Goal: Task Accomplishment & Management: Manage account settings

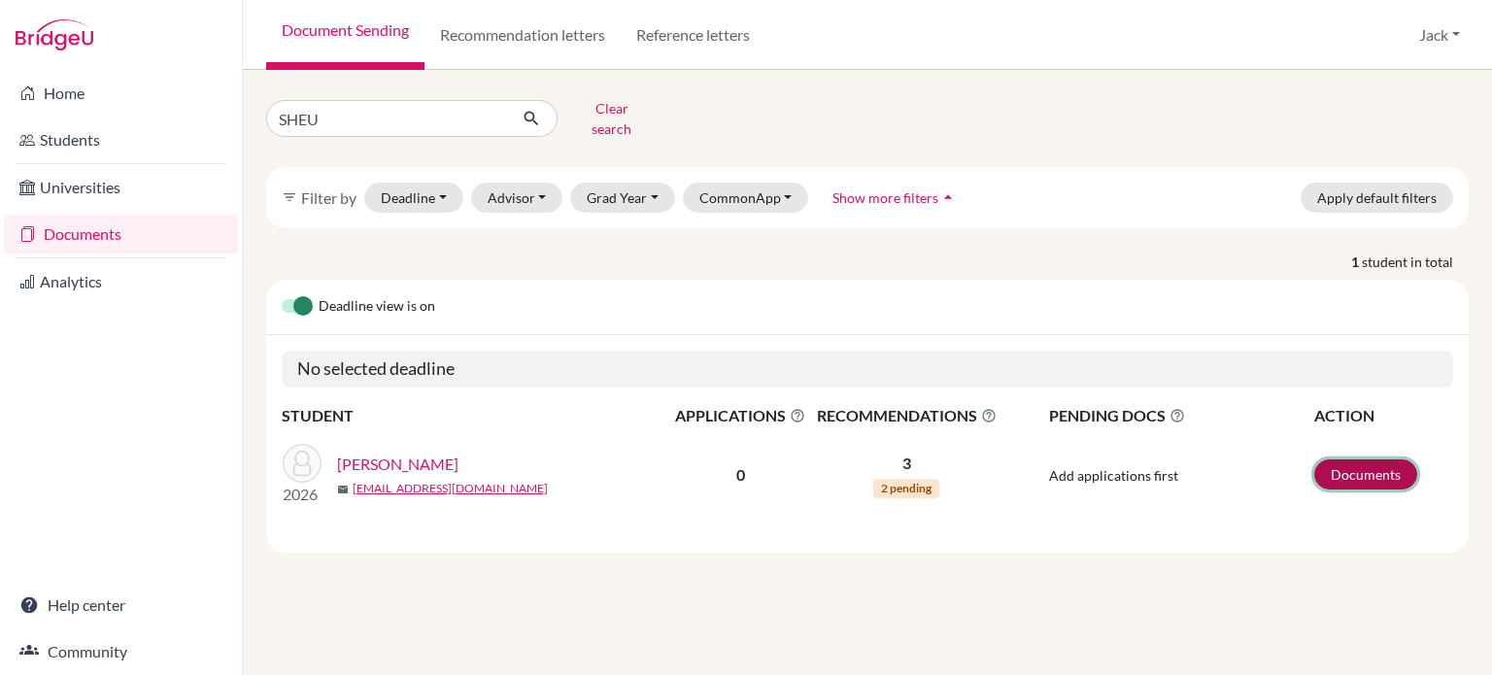
click at [1374, 463] on link "Documents" at bounding box center [1365, 474] width 103 height 30
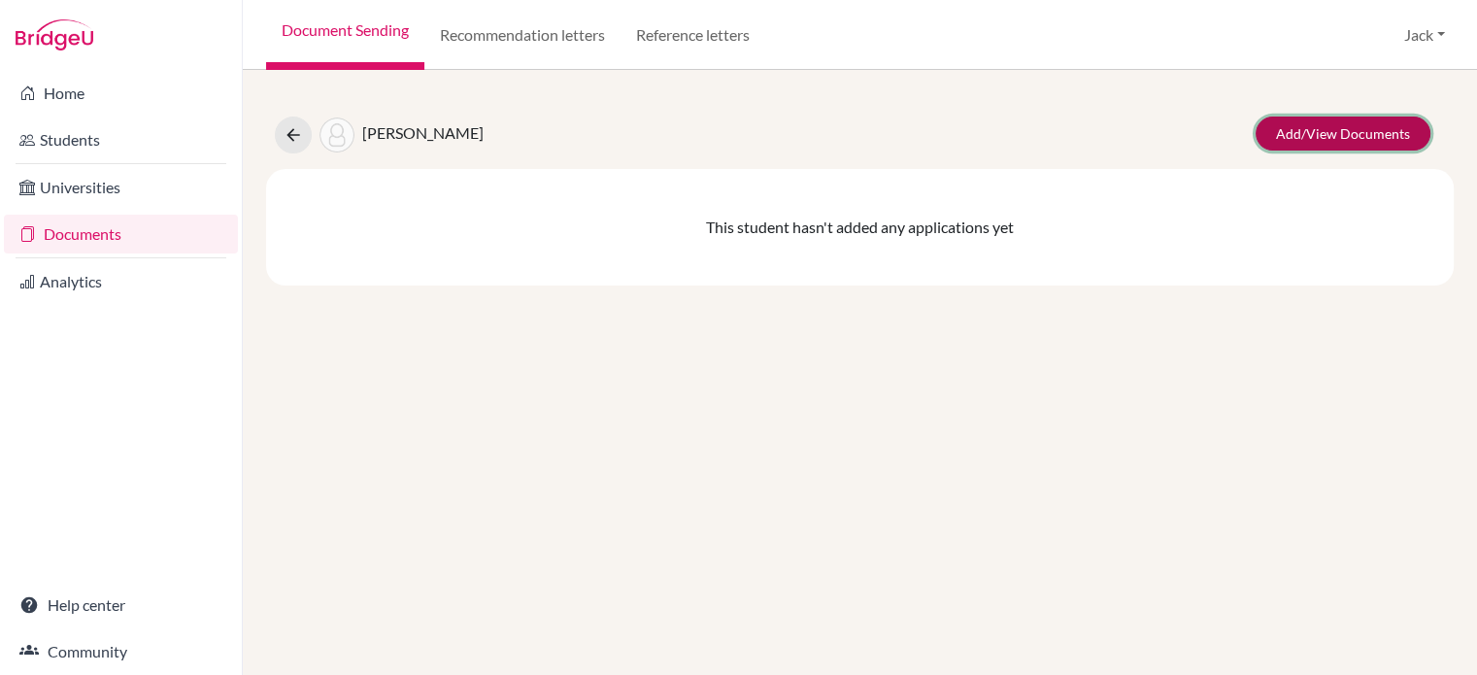
click at [1364, 138] on link "Add/View Documents" at bounding box center [1343, 134] width 175 height 34
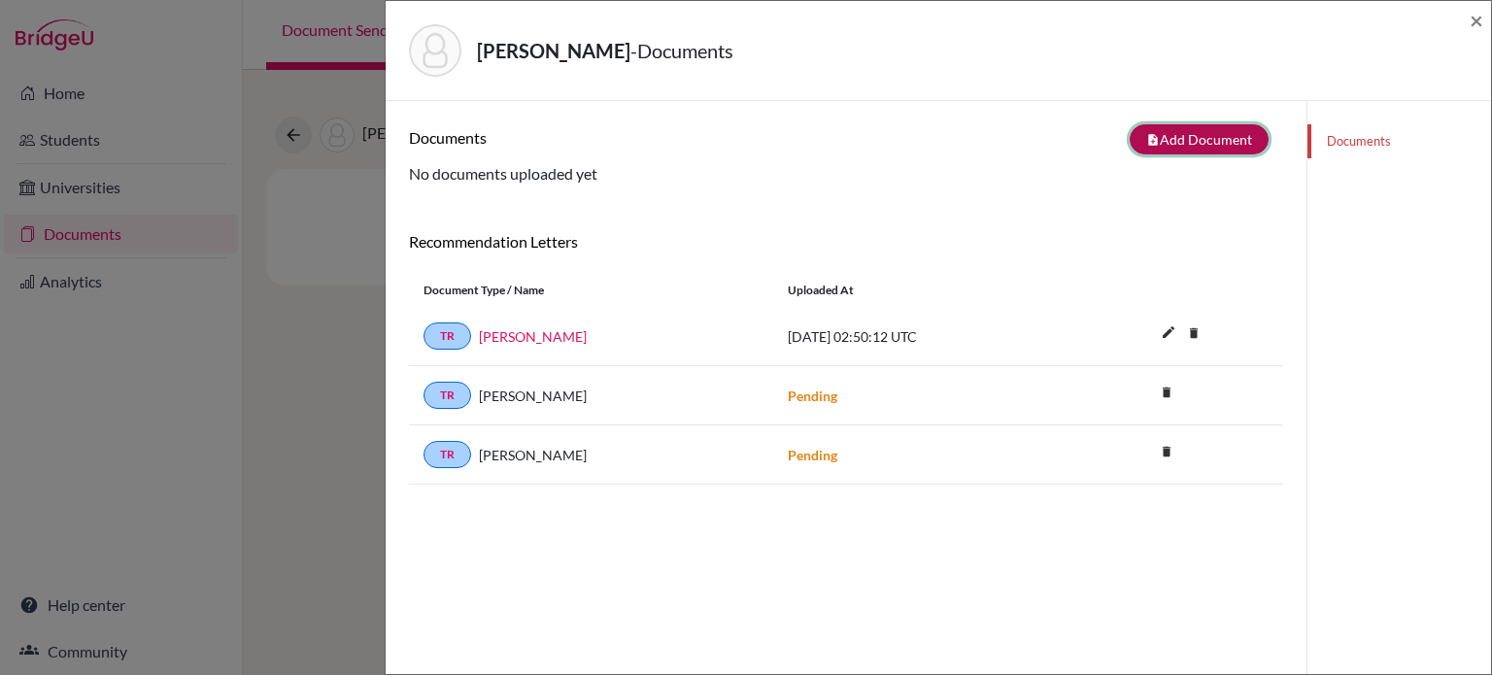
click at [1158, 147] on button "note_add Add Document" at bounding box center [1199, 139] width 139 height 30
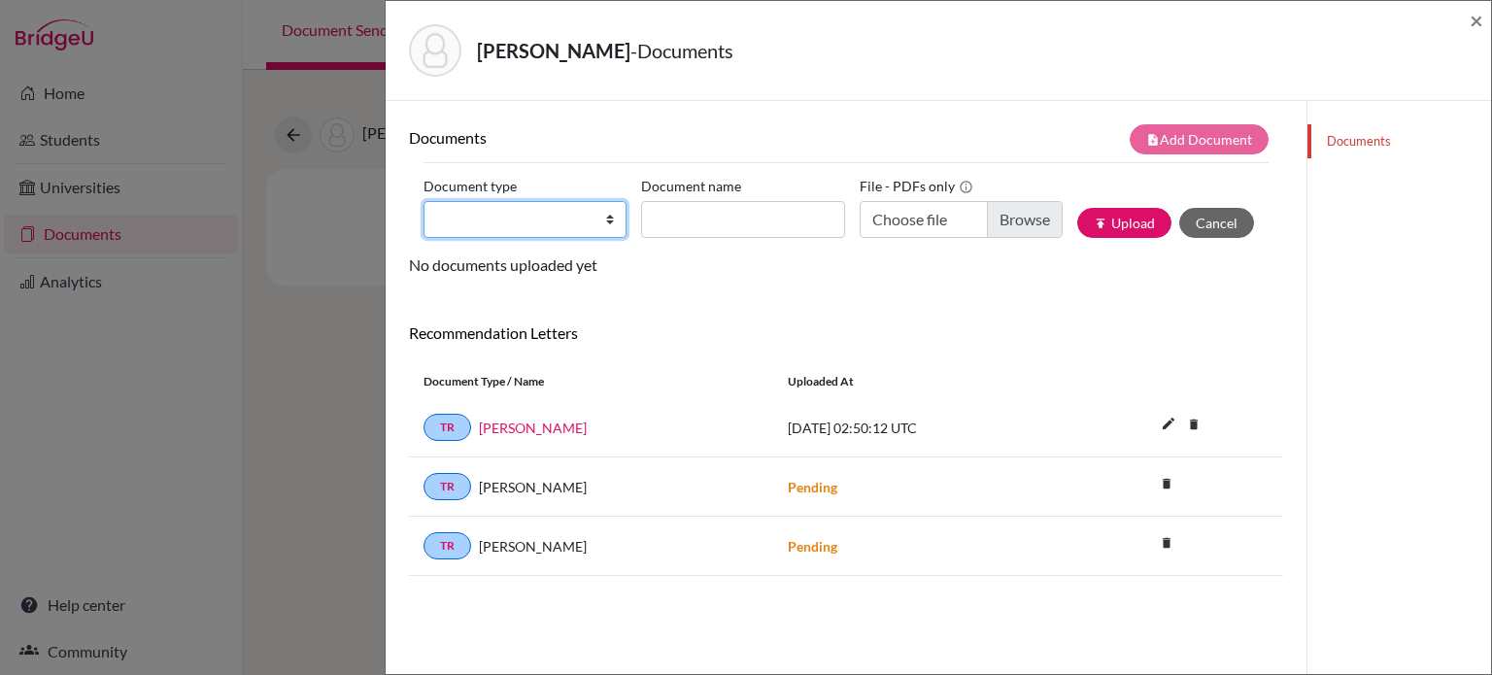
click at [604, 218] on select "Change explanation for Common App reports Counselor recommendation Internationa…" at bounding box center [524, 219] width 203 height 37
select select "4"
click at [423, 201] on select "Change explanation for Common App reports Counselor recommendation Internationa…" at bounding box center [524, 219] width 203 height 37
click at [190, 409] on div "Sheu, Jia-Ming - Documents × Documents note_add Add Document Document type Chan…" at bounding box center [746, 337] width 1492 height 675
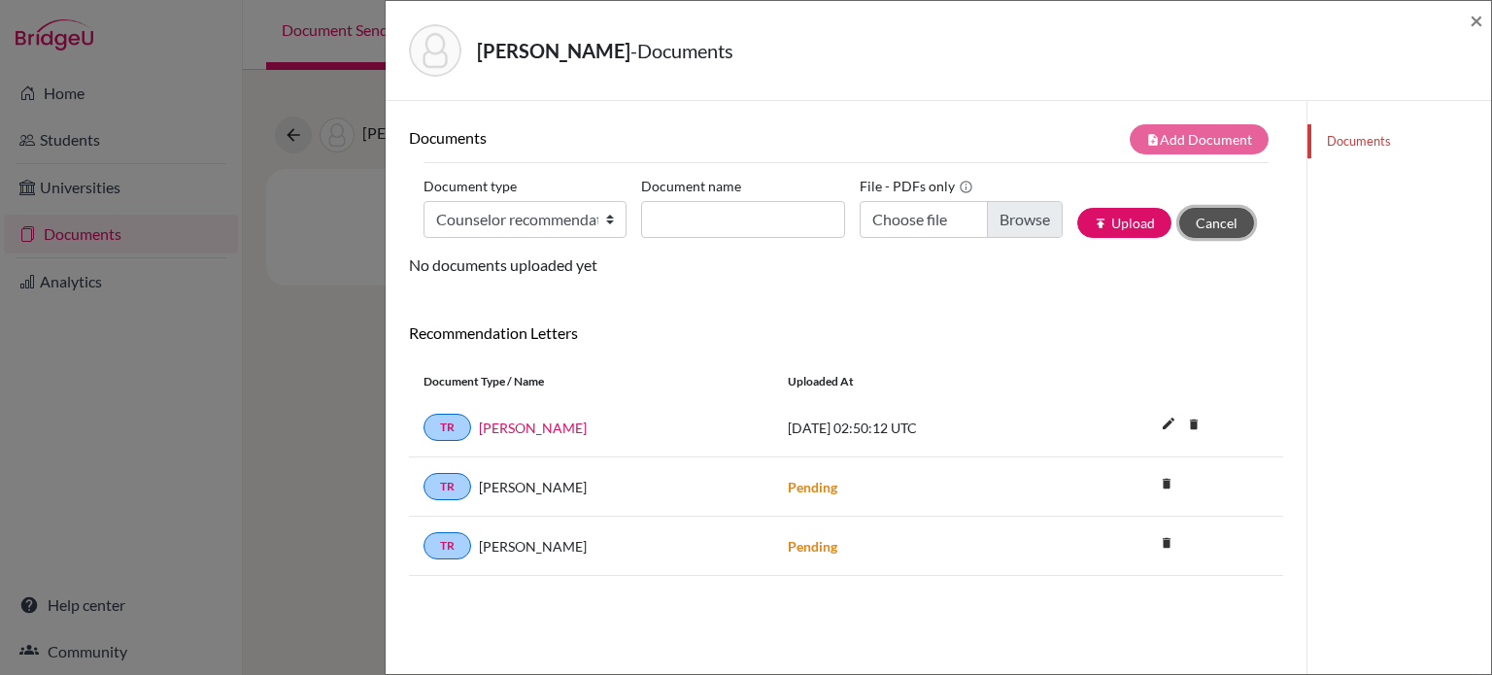
click at [1194, 221] on button "Cancel" at bounding box center [1216, 223] width 75 height 30
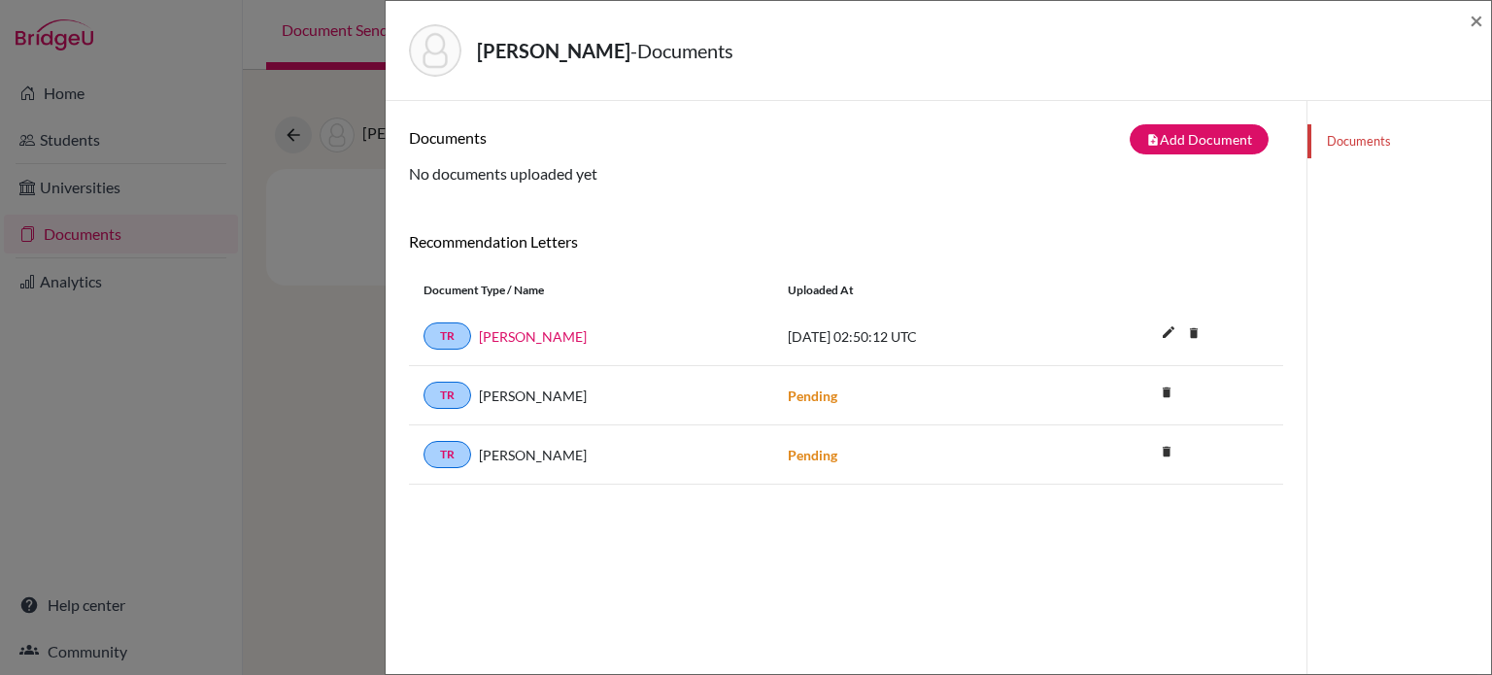
click at [323, 388] on div "Sheu, Jia-Ming - Documents × Documents note_add Add Document Document type Chan…" at bounding box center [746, 337] width 1492 height 675
click at [1476, 20] on span "×" at bounding box center [1477, 20] width 14 height 28
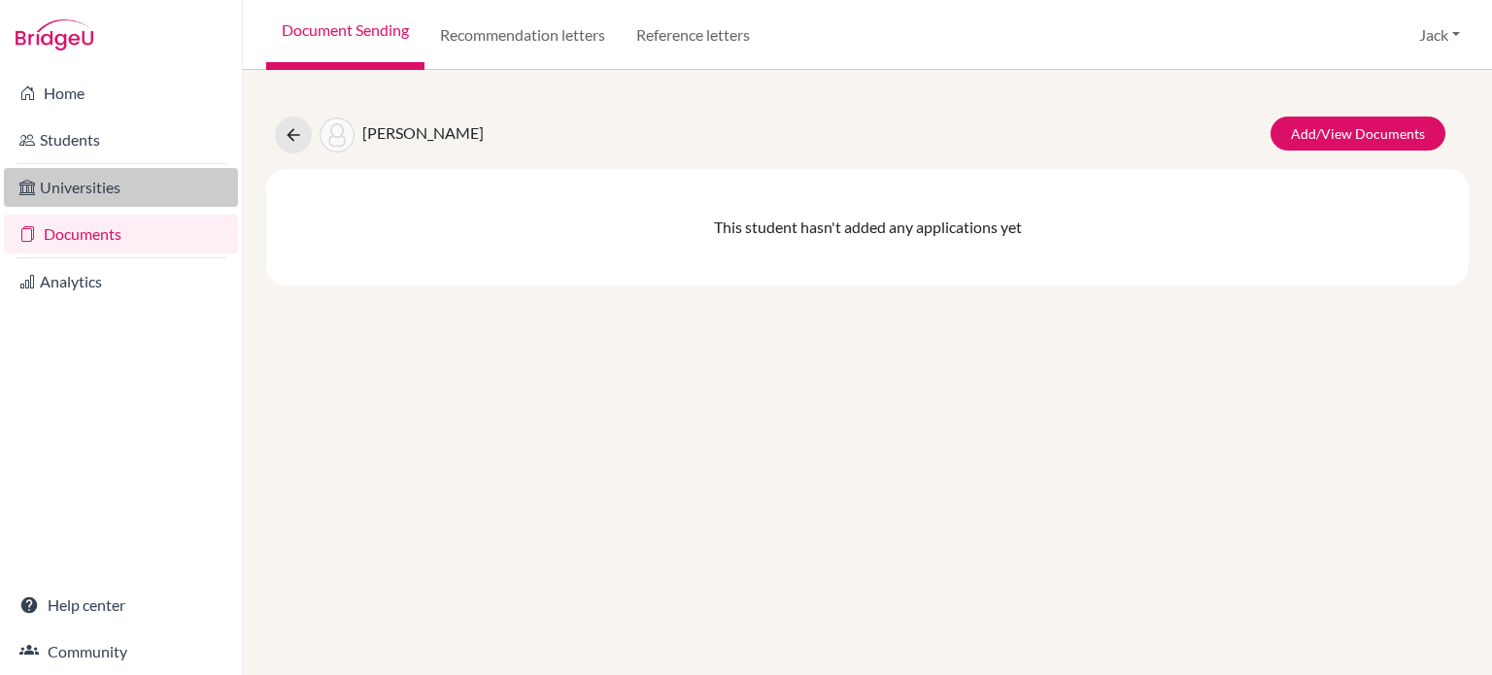
click at [86, 183] on link "Universities" at bounding box center [121, 187] width 234 height 39
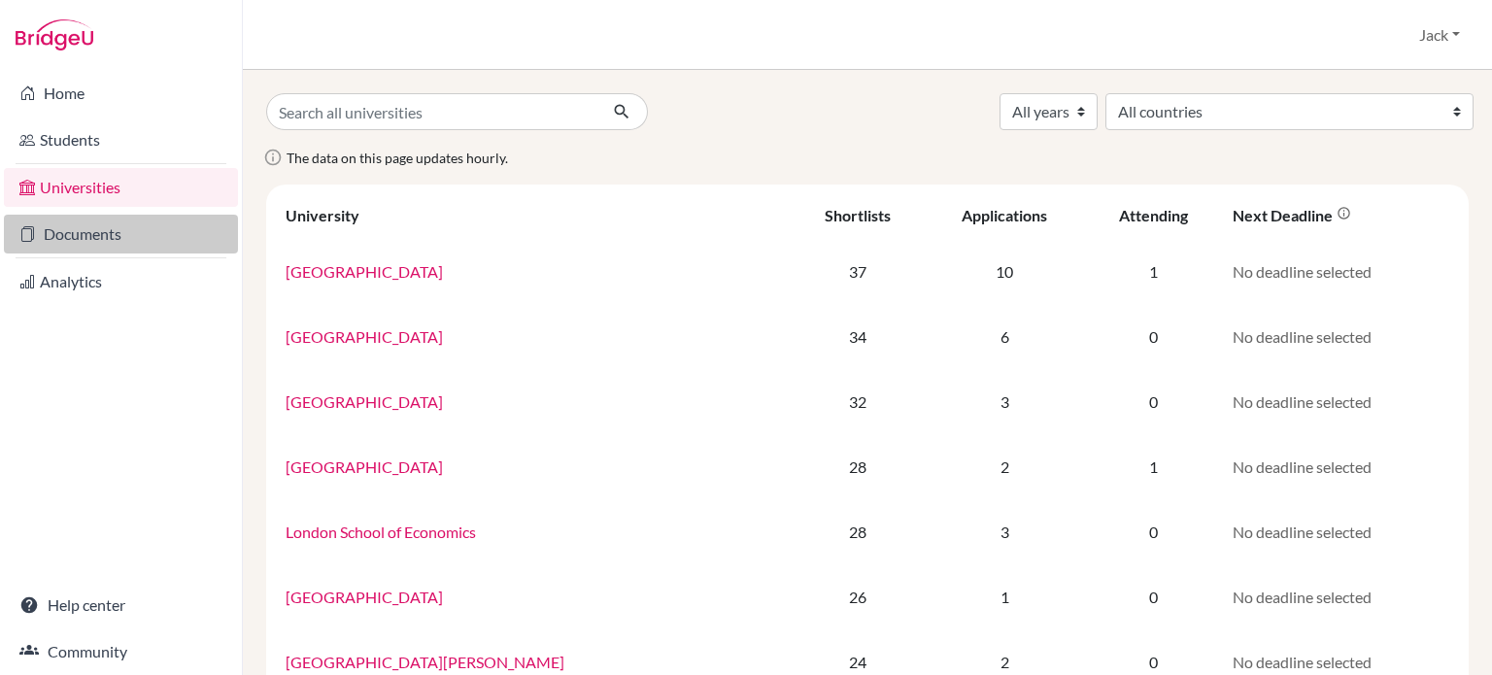
click at [85, 236] on link "Documents" at bounding box center [121, 234] width 234 height 39
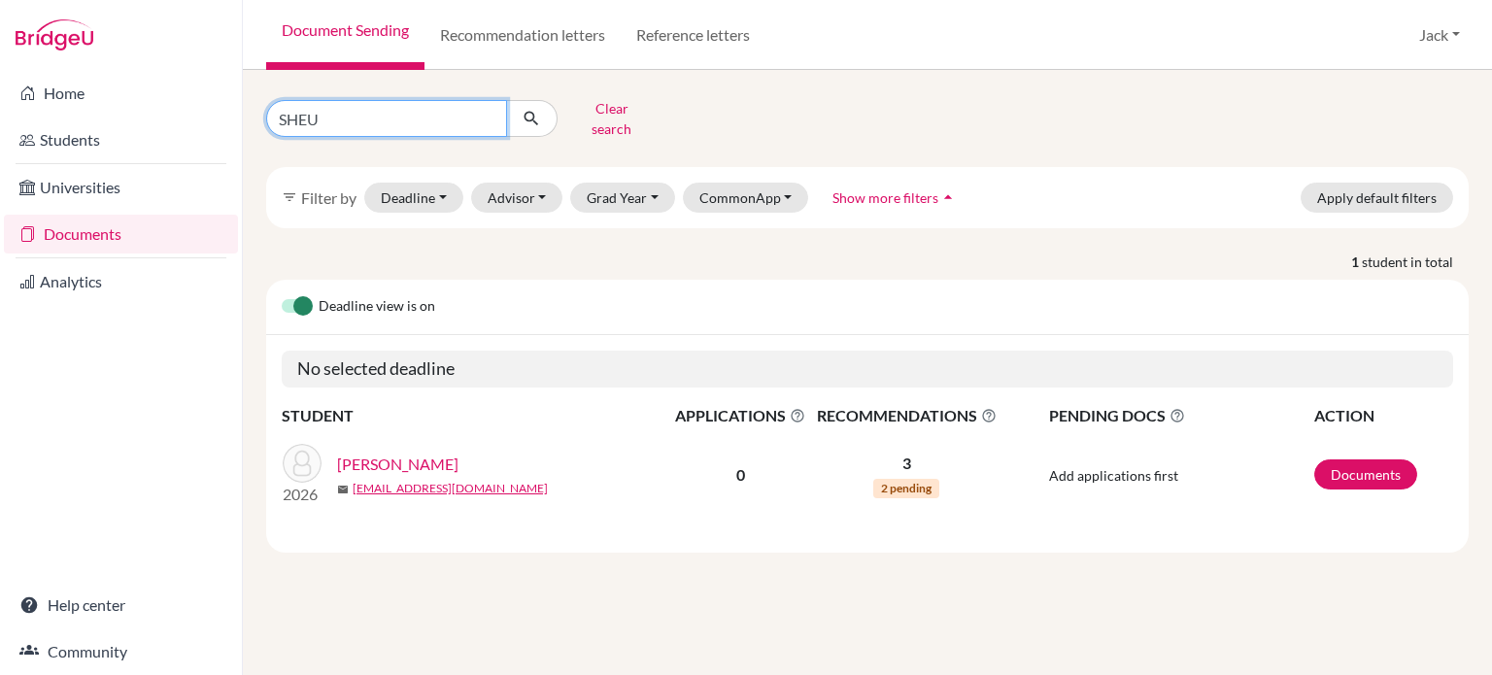
drag, startPoint x: 281, startPoint y: 118, endPoint x: 258, endPoint y: 96, distance: 31.6
click at [262, 119] on div "SHEU Clear search" at bounding box center [457, 118] width 411 height 51
type input "wang"
click at [536, 109] on icon "submit" at bounding box center [531, 118] width 19 height 19
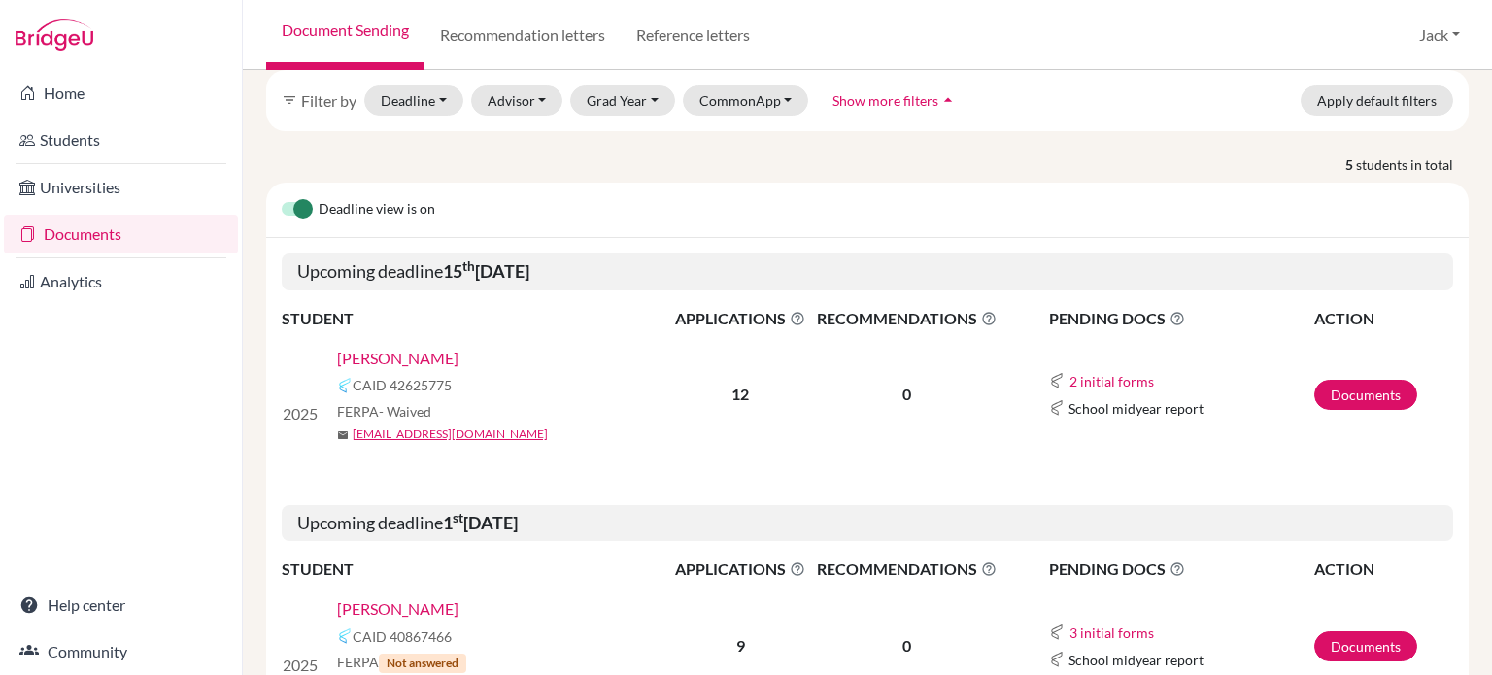
scroll to position [291, 0]
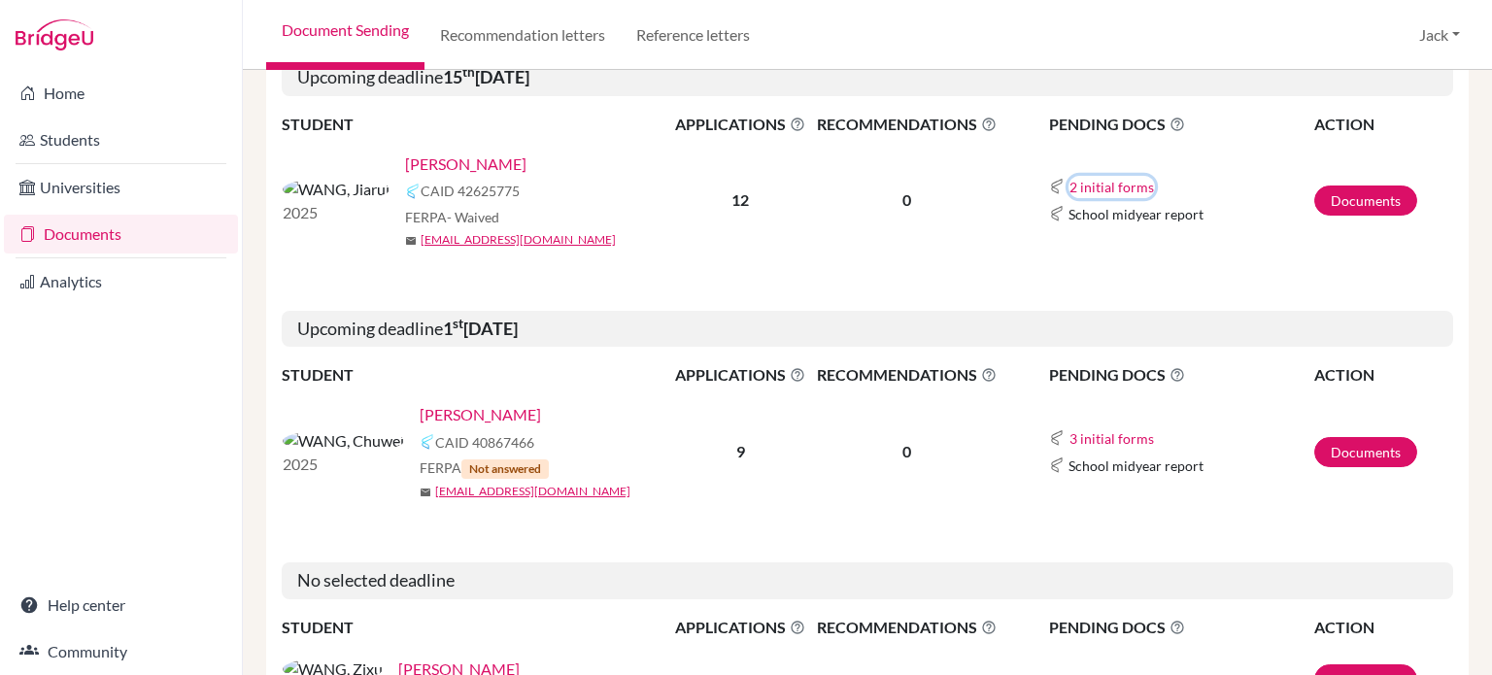
click at [1084, 176] on button "2 initial forms" at bounding box center [1111, 187] width 86 height 22
click at [596, 207] on div "FERPA - Waived" at bounding box center [544, 217] width 279 height 20
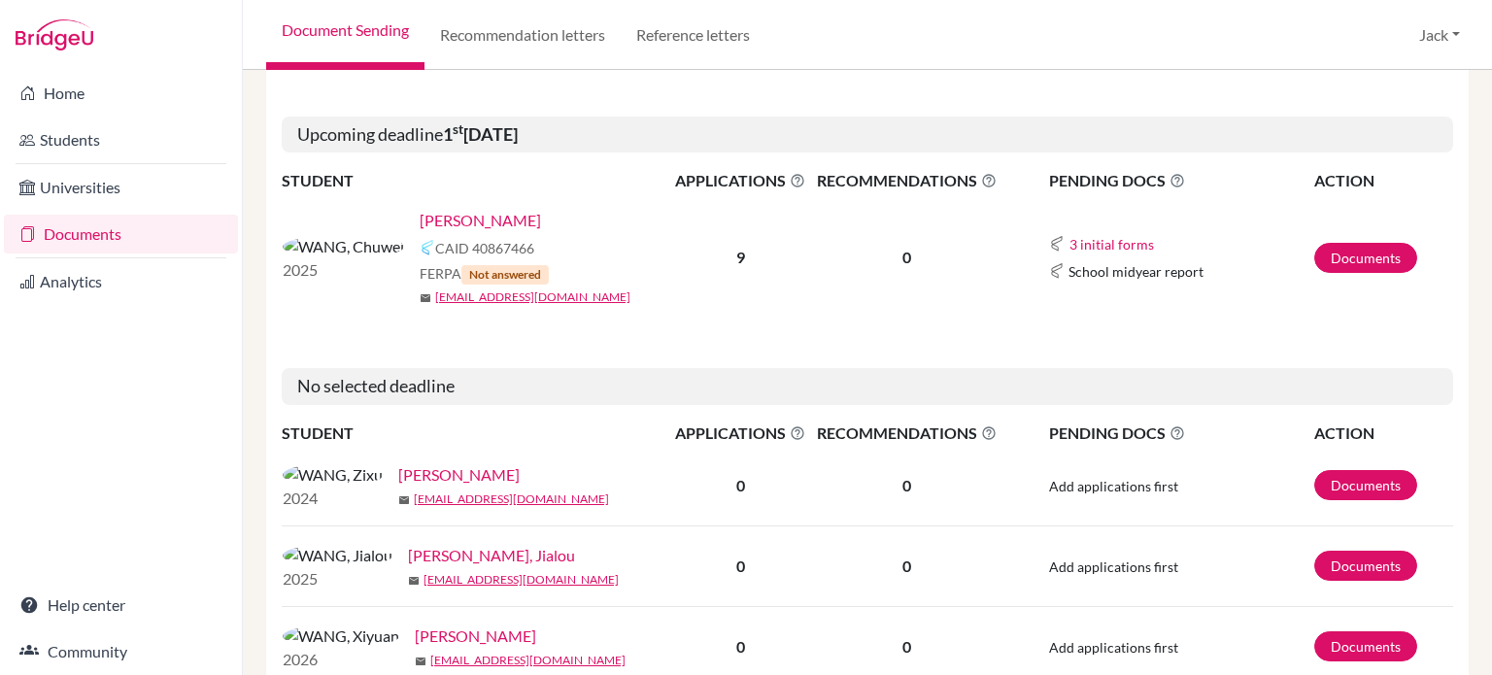
scroll to position [97, 0]
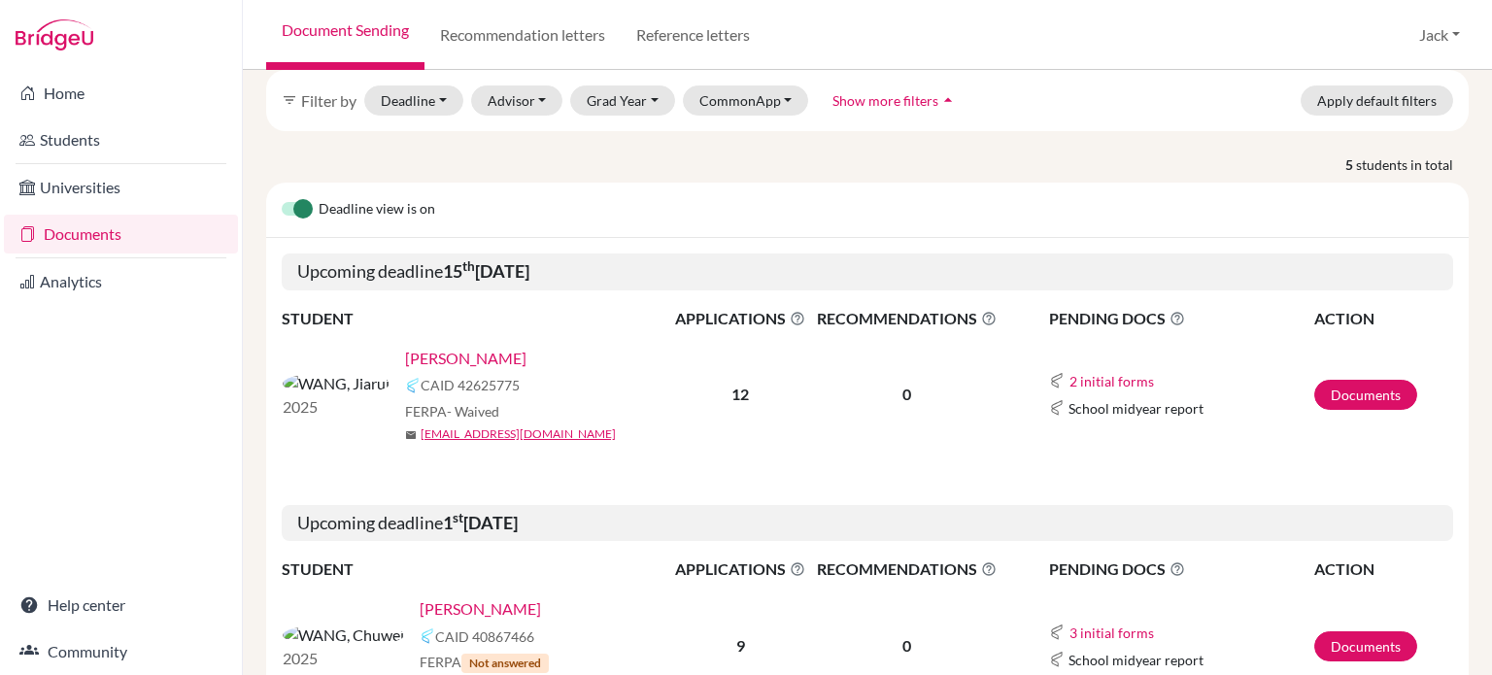
click at [405, 355] on link "[PERSON_NAME]" at bounding box center [465, 358] width 121 height 23
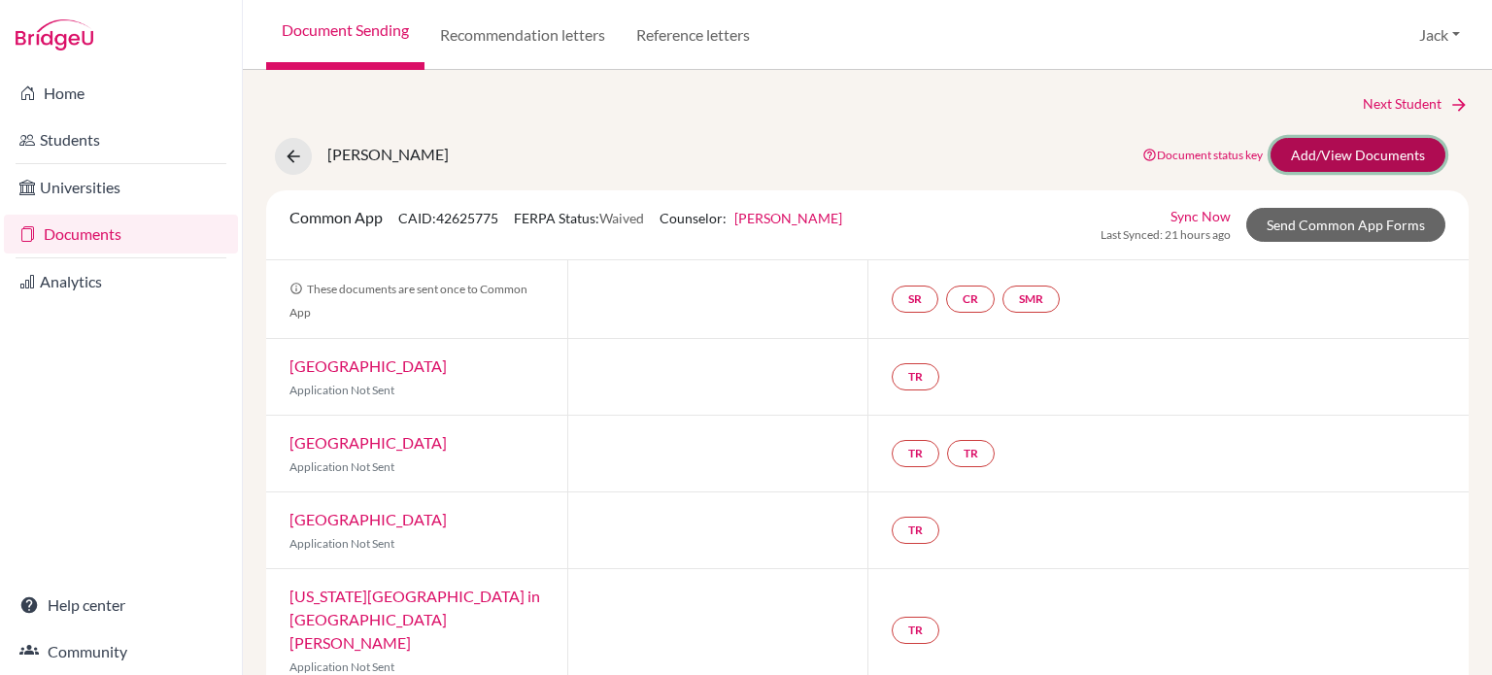
click at [1325, 152] on link "Add/View Documents" at bounding box center [1357, 155] width 175 height 34
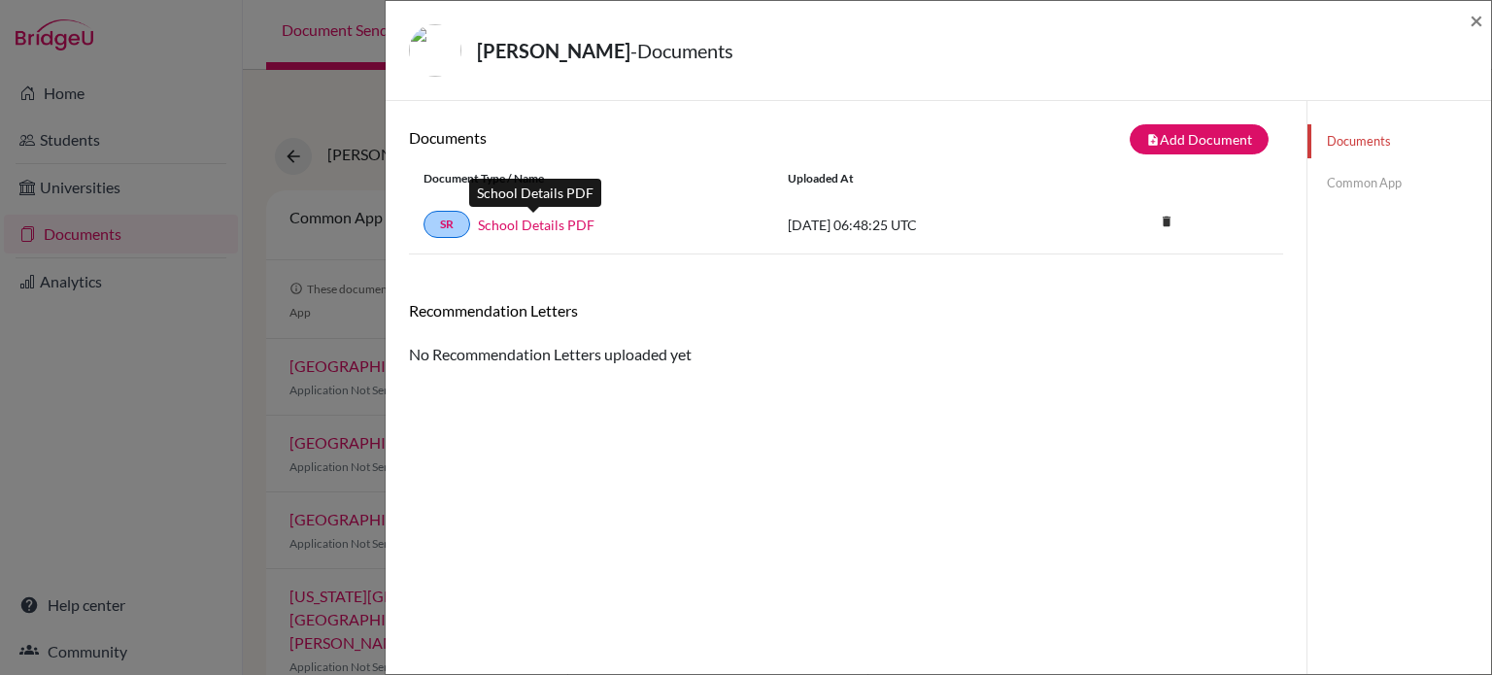
click at [548, 217] on link "School Details PDF" at bounding box center [536, 225] width 117 height 20
click at [1321, 186] on link "Common App" at bounding box center [1399, 183] width 184 height 34
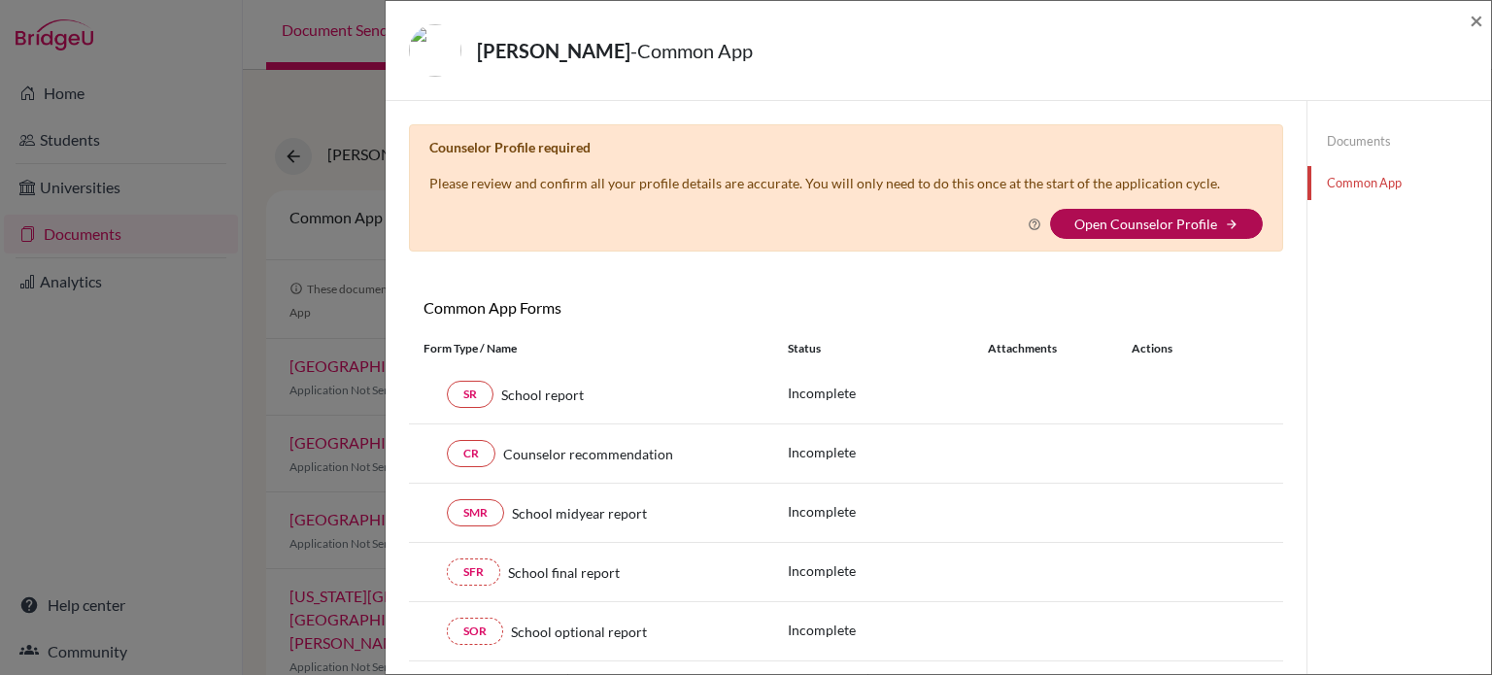
click at [1126, 221] on link "Open Counselor Profile" at bounding box center [1145, 224] width 143 height 17
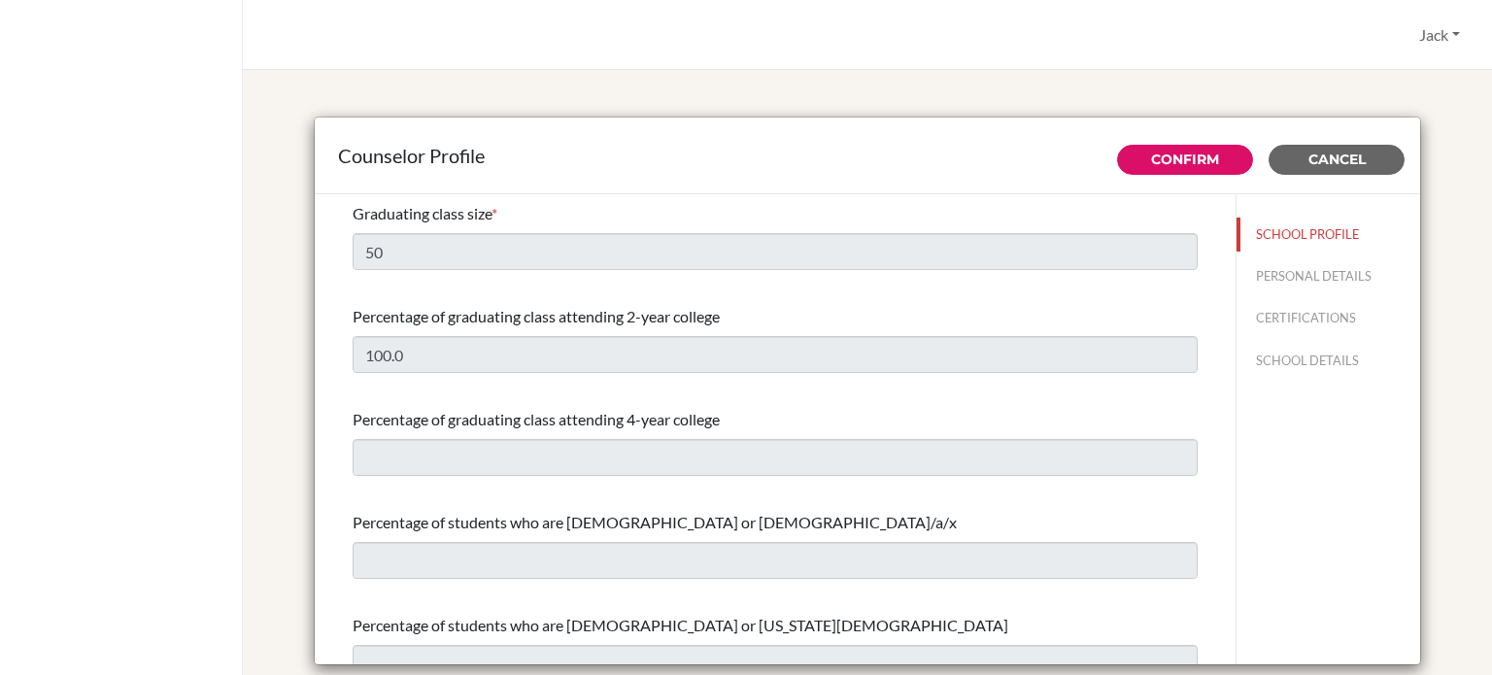
select select "1"
click at [1258, 270] on button "PERSONAL DETAILS" at bounding box center [1328, 276] width 184 height 34
type input "Jack"
type input "Muir"
type input "University Counselor"
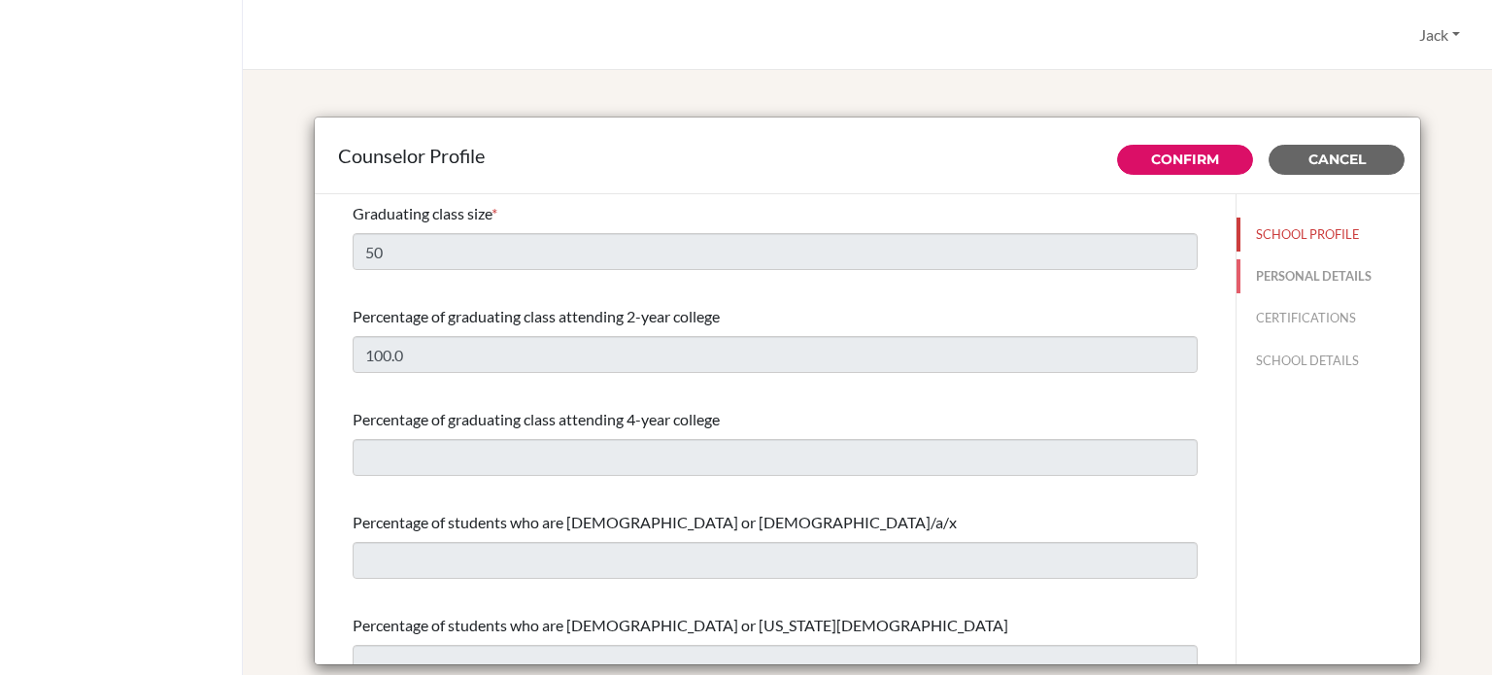
type input "60.4-881-9777"
type input "jmuir@uplands.org"
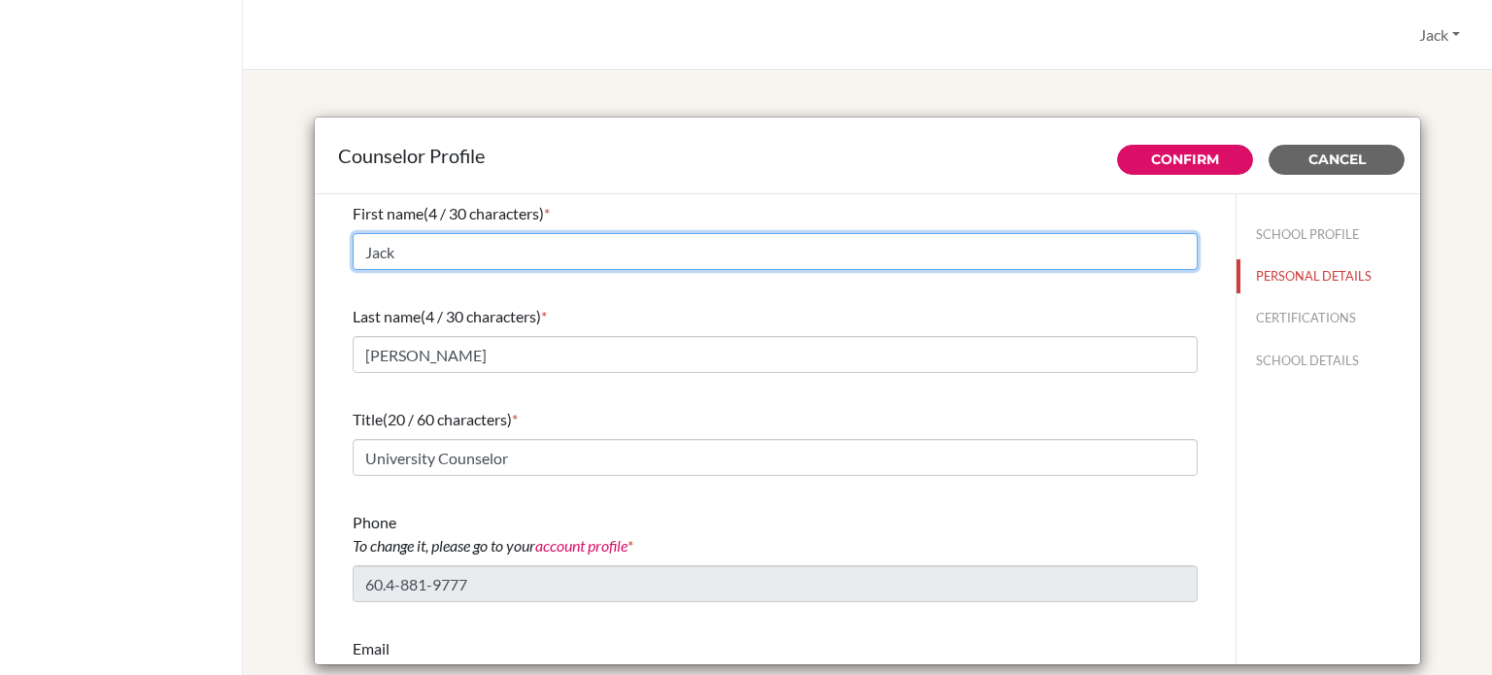
click at [420, 254] on input "Jack" at bounding box center [775, 251] width 845 height 37
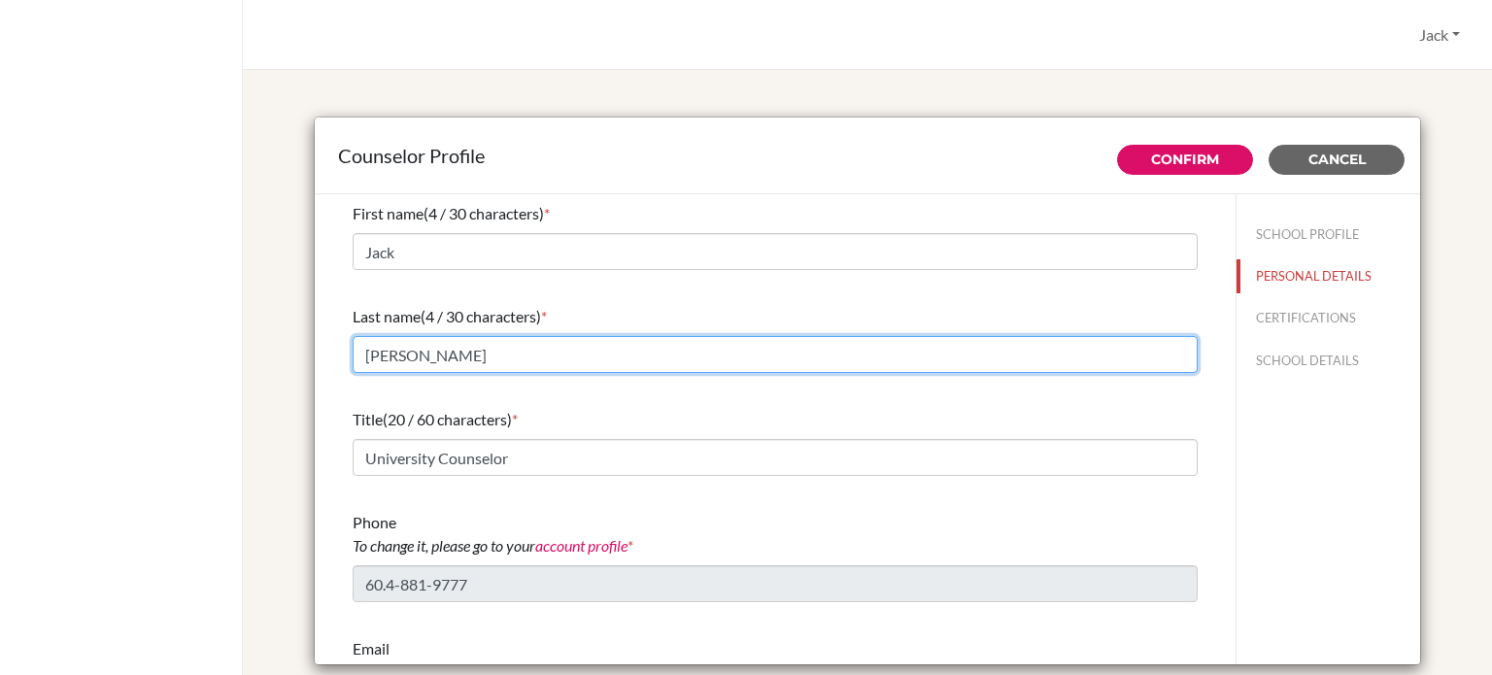
click at [403, 353] on input "Muir" at bounding box center [775, 354] width 845 height 37
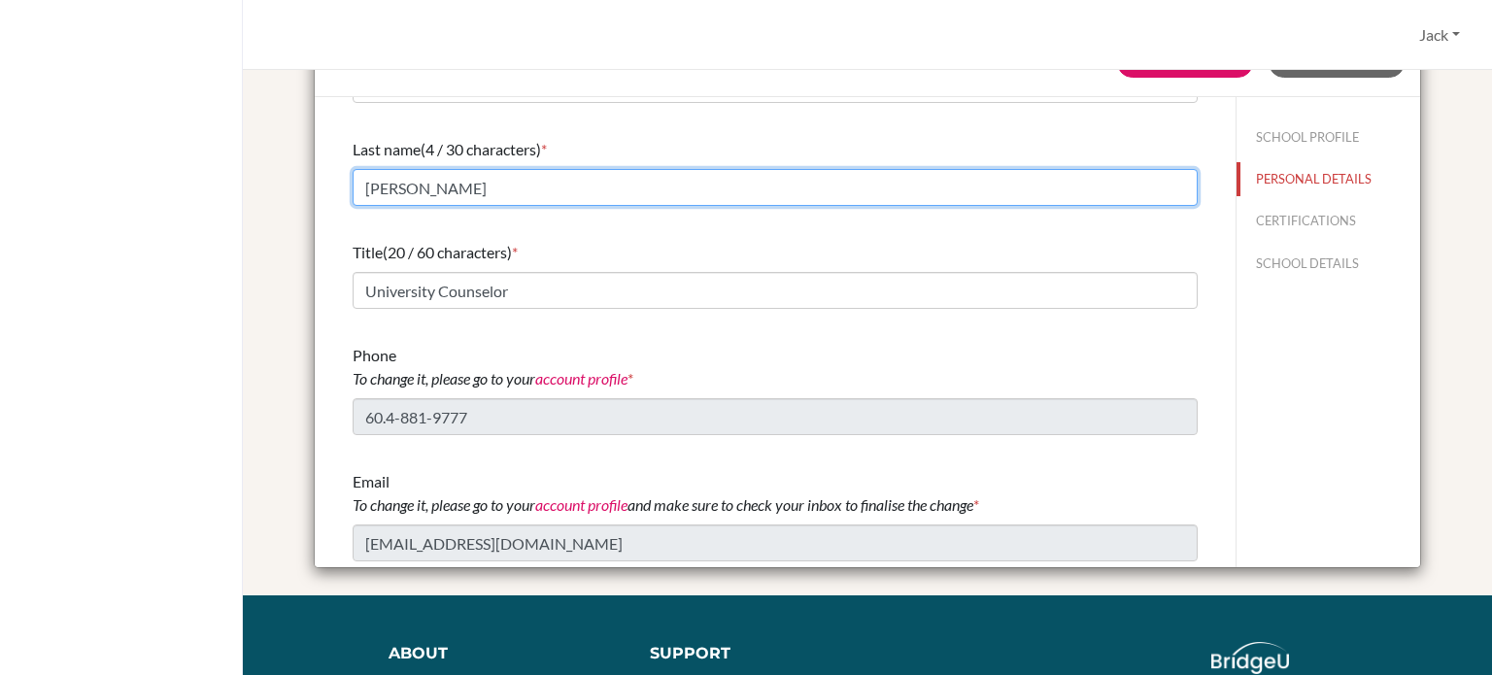
scroll to position [194, 0]
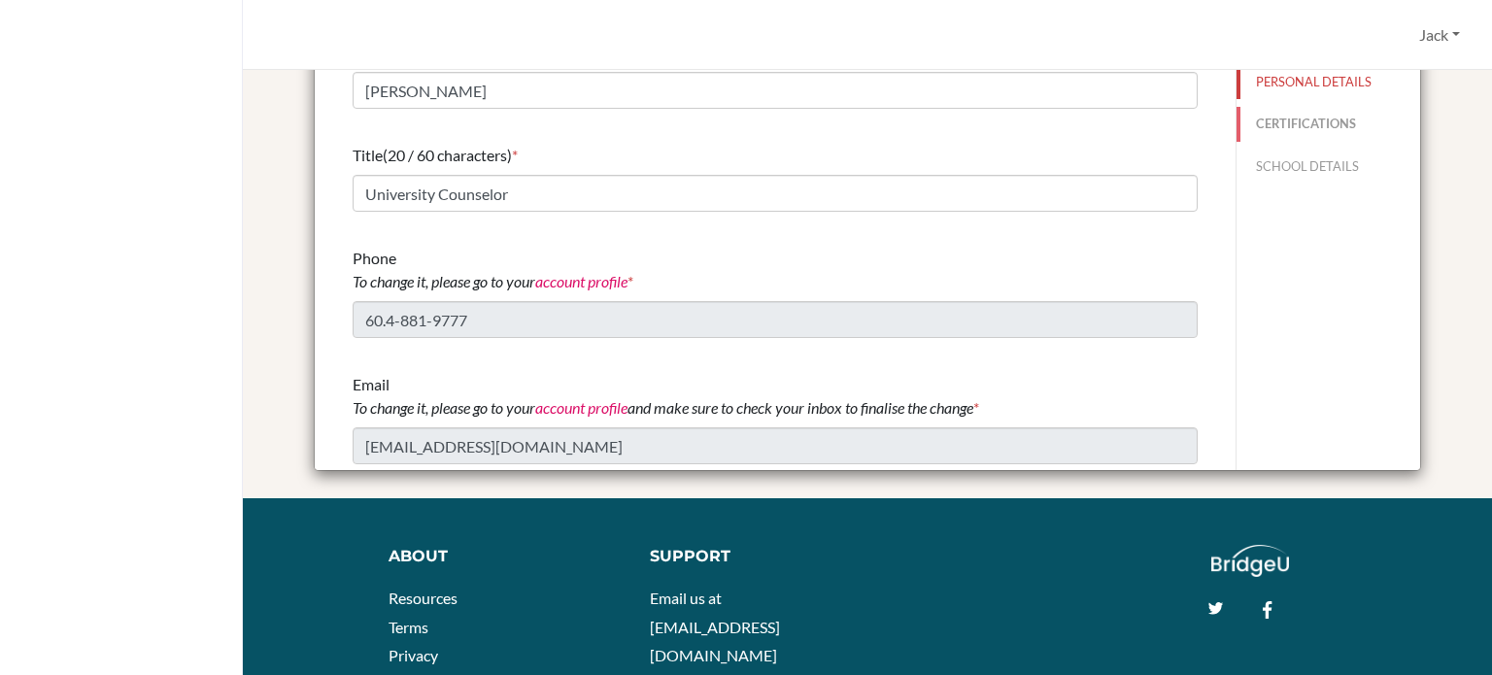
click at [1267, 110] on button "CERTIFICATIONS" at bounding box center [1328, 124] width 184 height 34
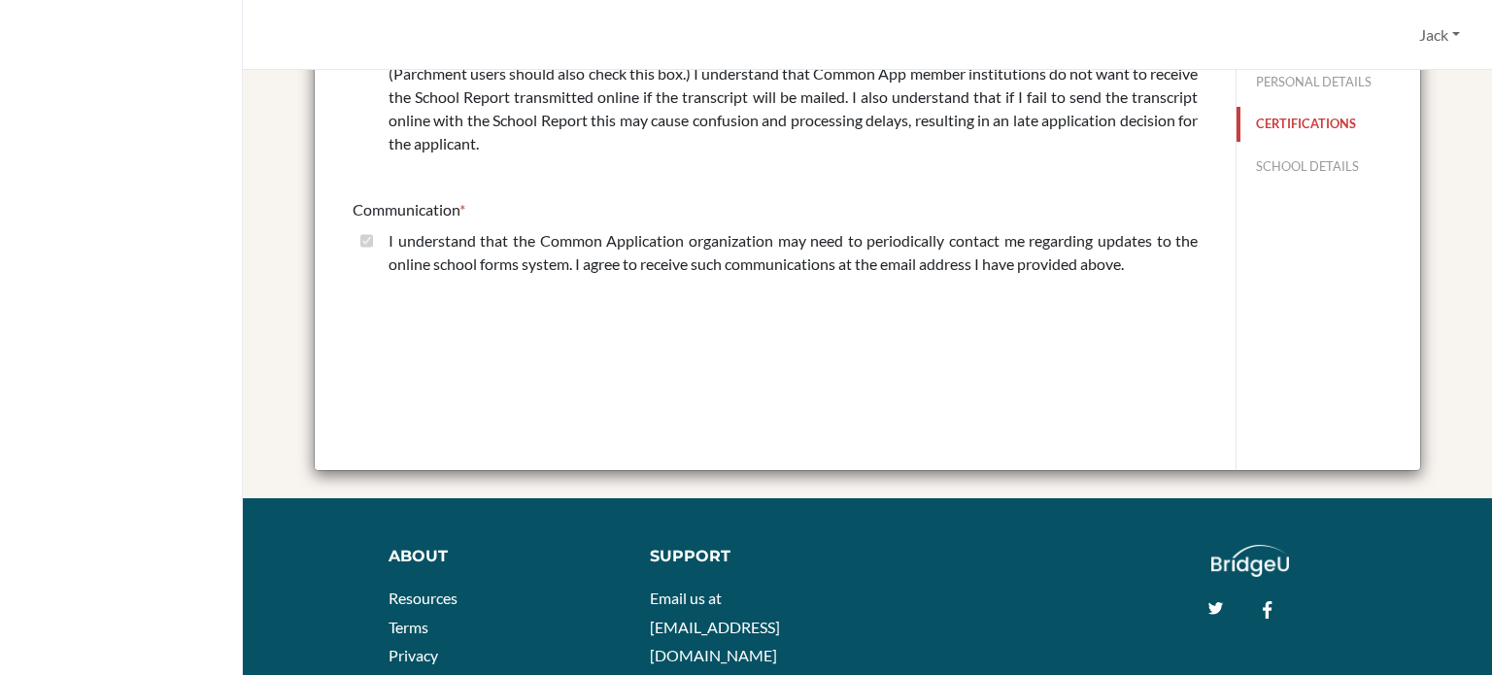
scroll to position [0, 0]
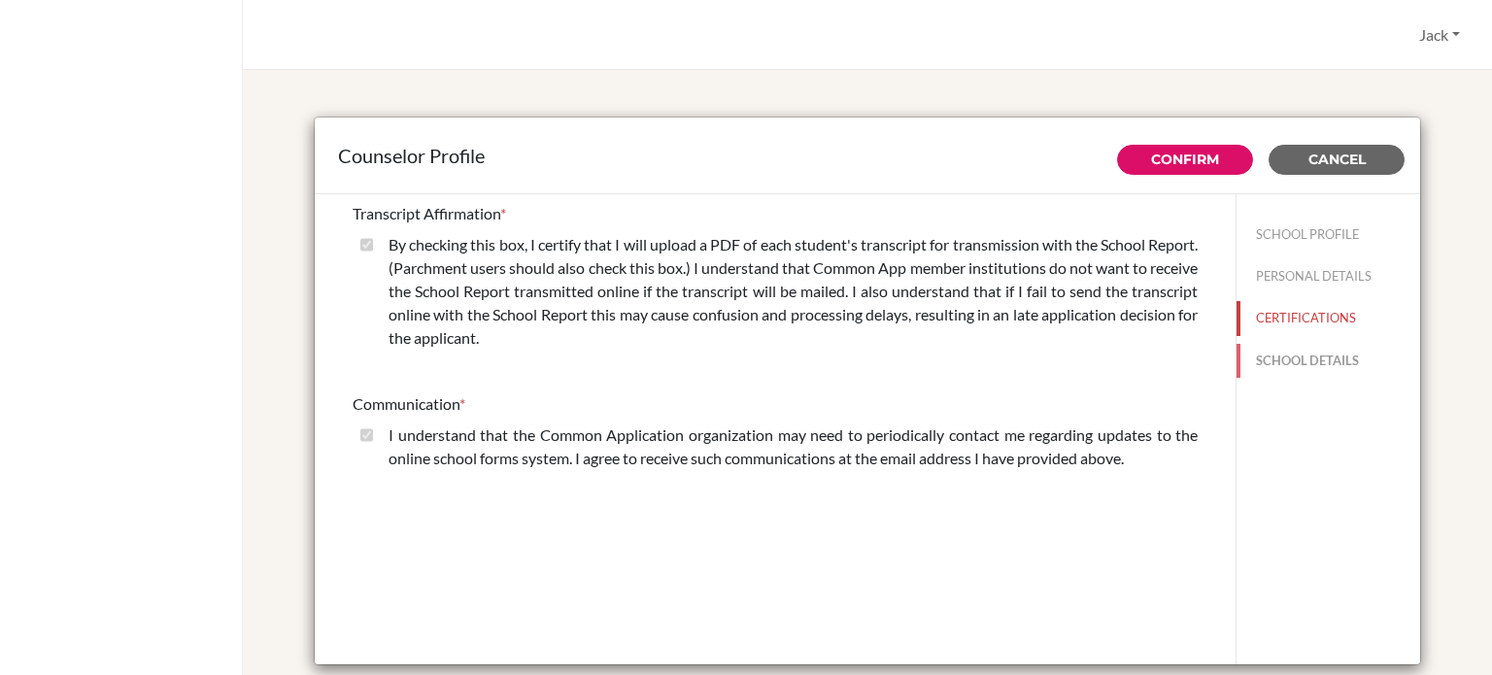
click at [1296, 359] on button "SCHOOL DETAILS" at bounding box center [1328, 361] width 184 height 34
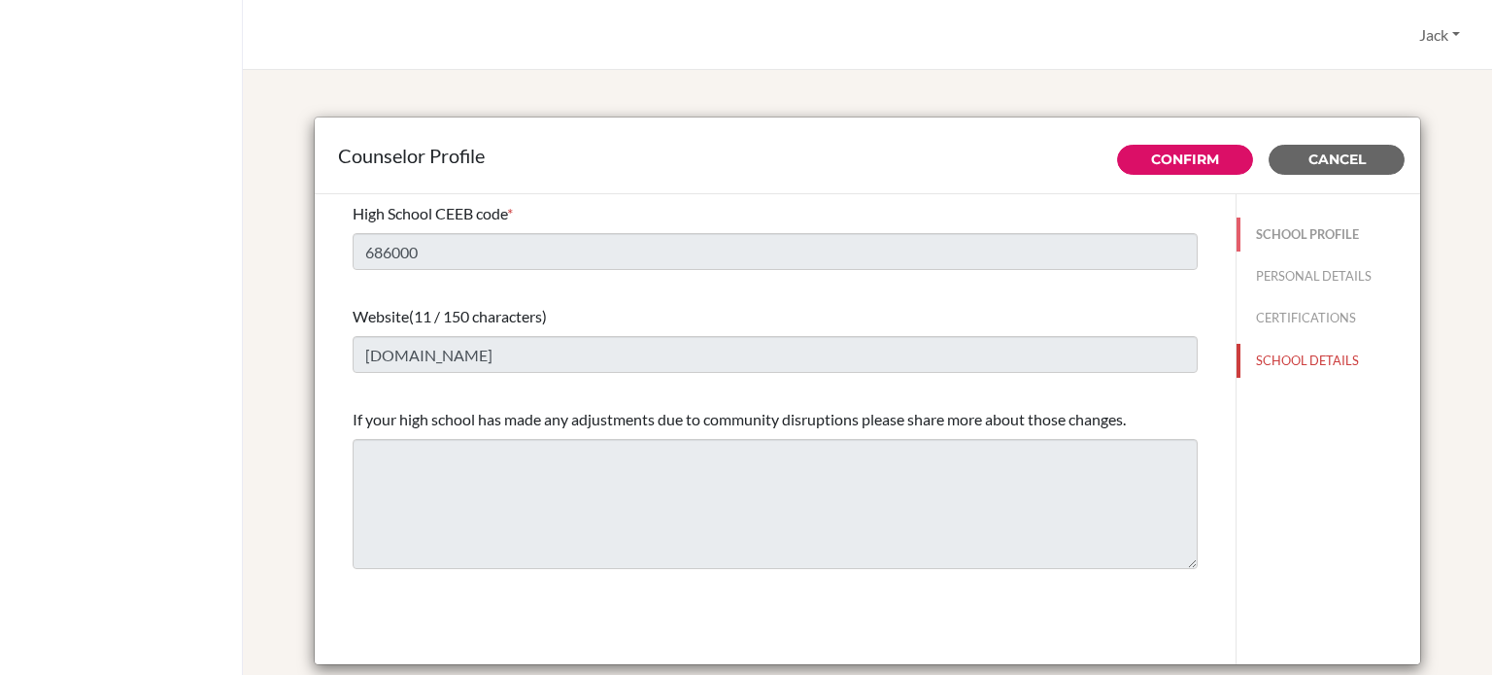
click at [1286, 228] on button "SCHOOL PROFILE" at bounding box center [1328, 235] width 184 height 34
type input "50"
type input "100.0"
select select "1"
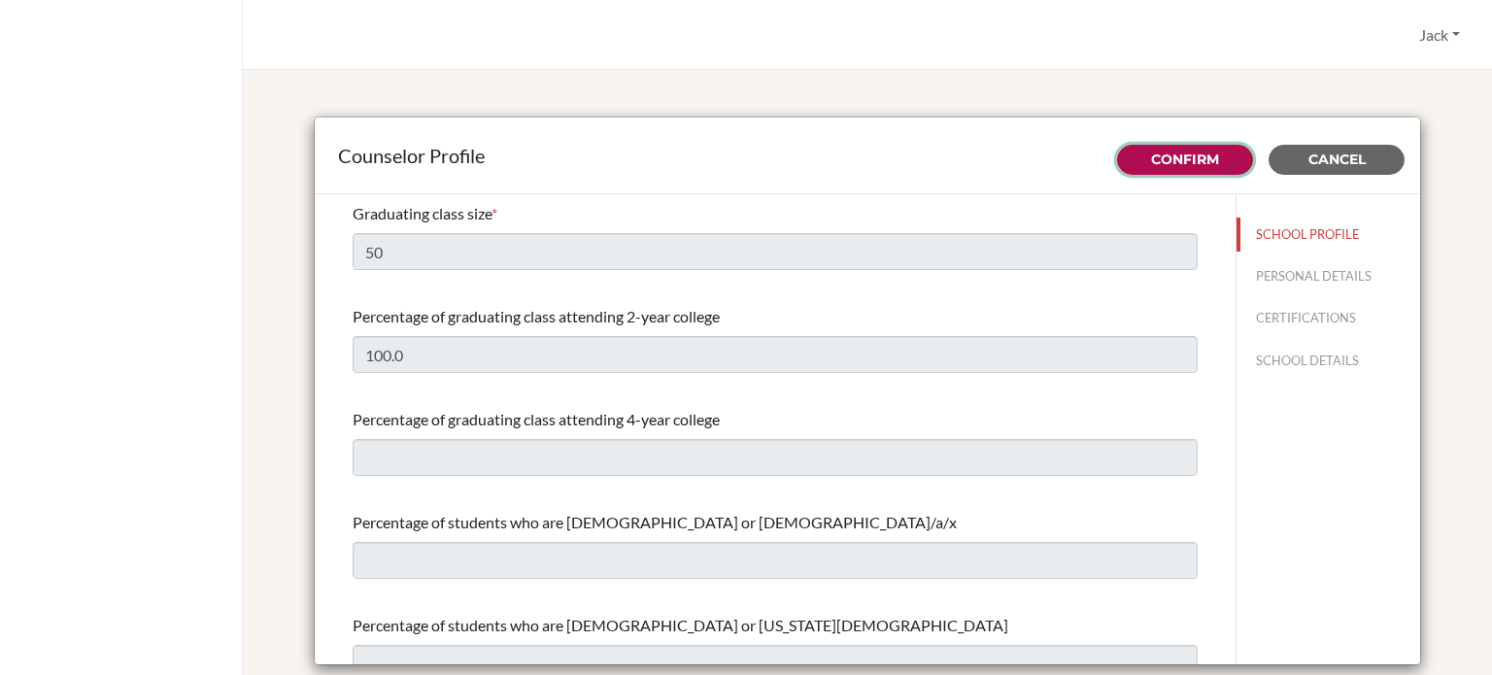
click at [1169, 167] on button "Confirm" at bounding box center [1185, 160] width 136 height 30
click at [1276, 235] on button "SCHOOL PROFILE" at bounding box center [1328, 235] width 184 height 34
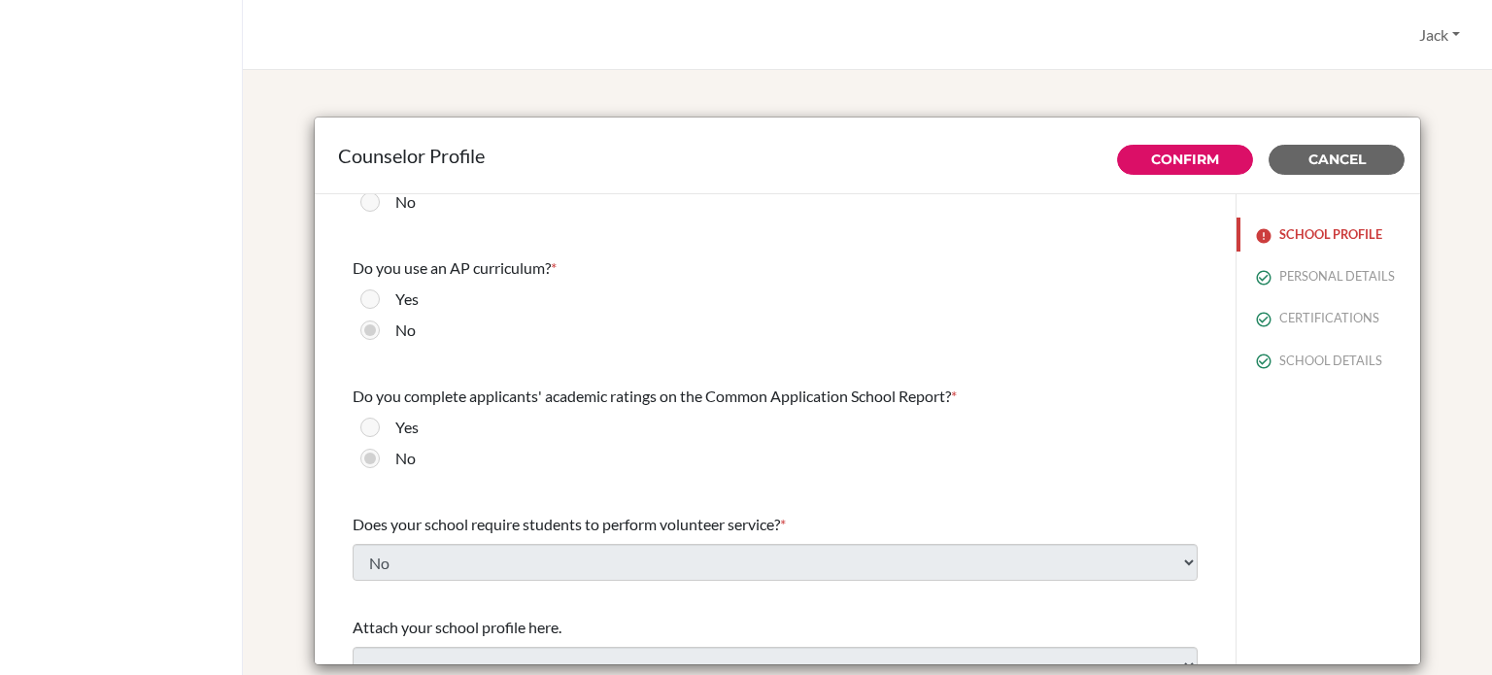
scroll to position [2234, 0]
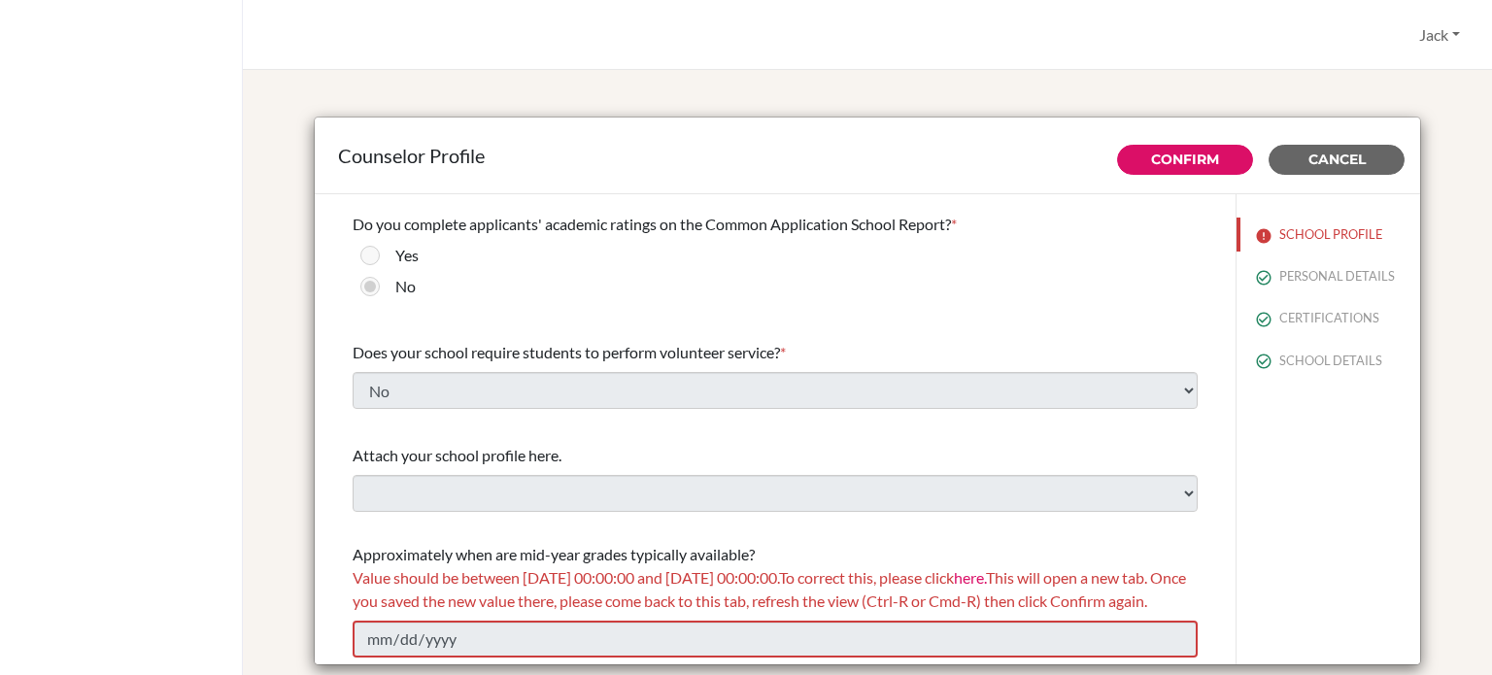
click at [986, 568] on link "here." at bounding box center [970, 577] width 32 height 18
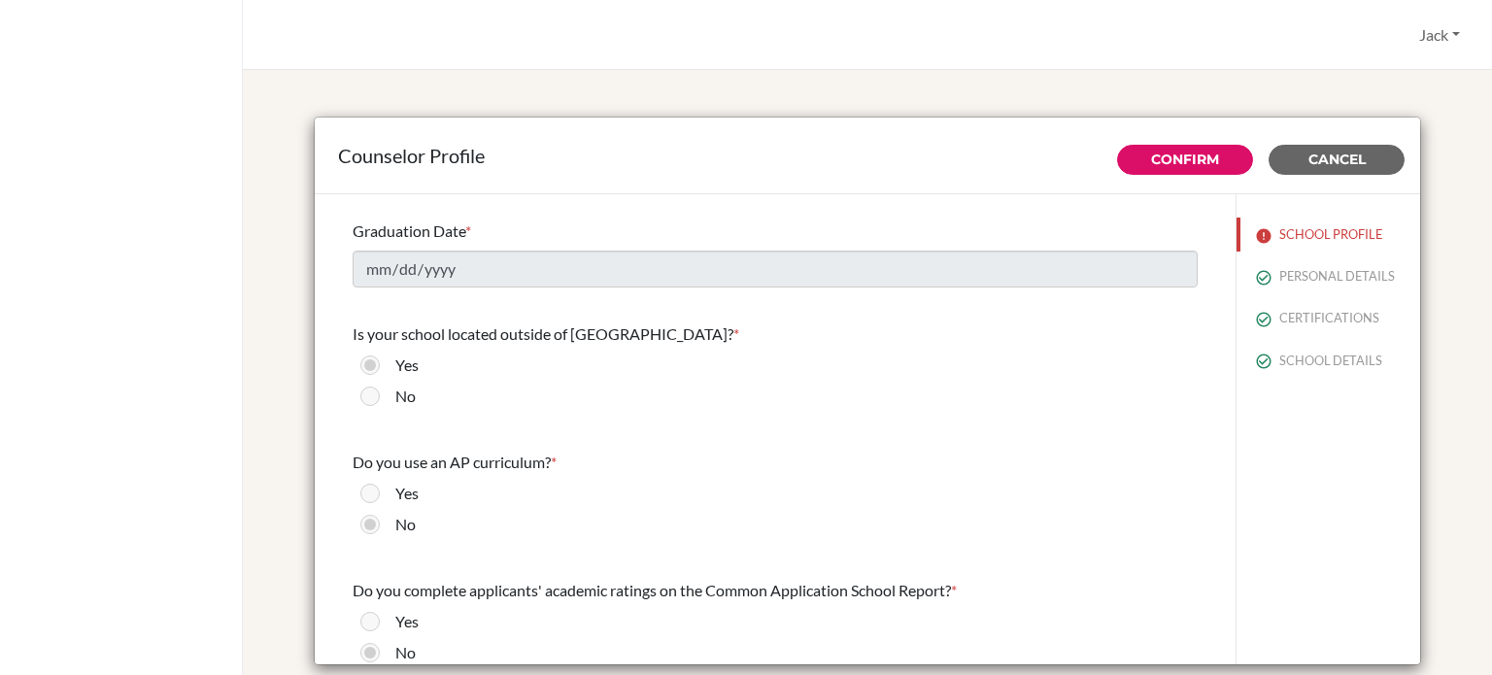
scroll to position [1748, 0]
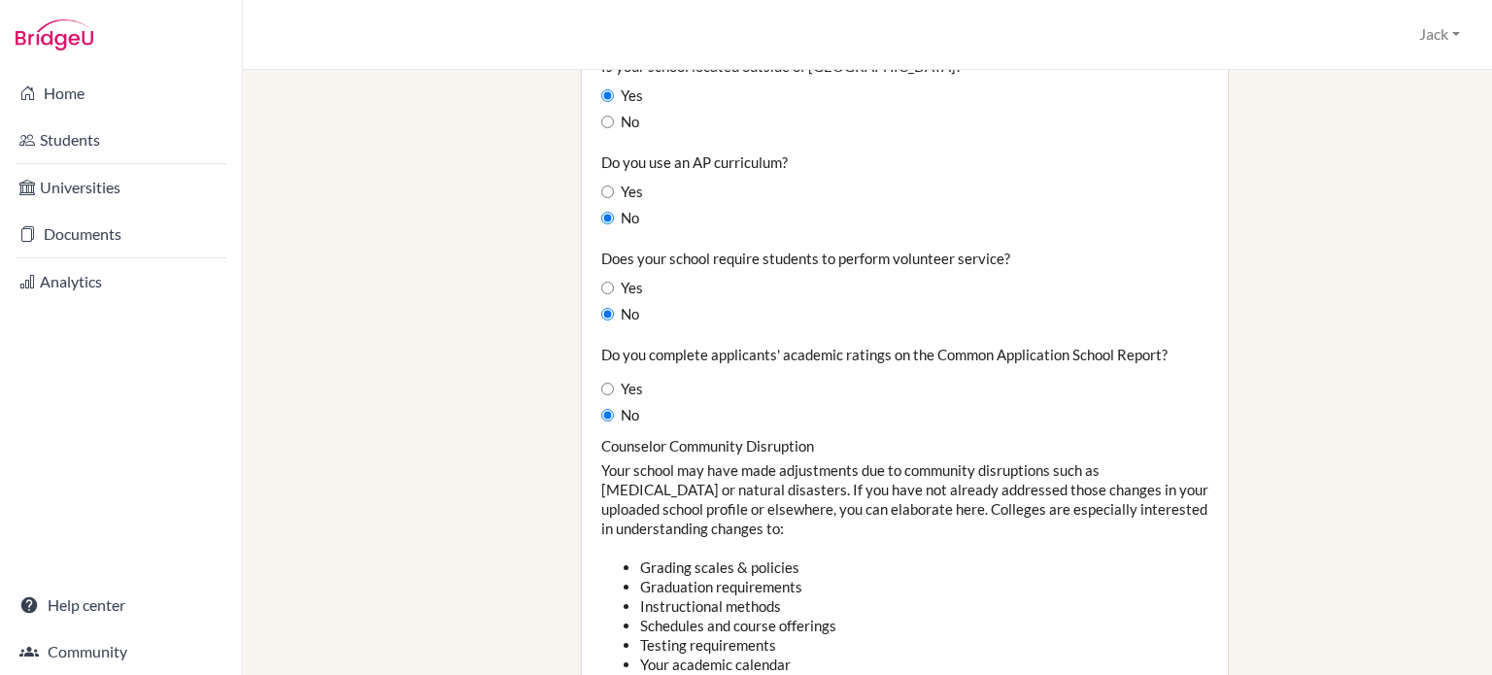
scroll to position [1457, 0]
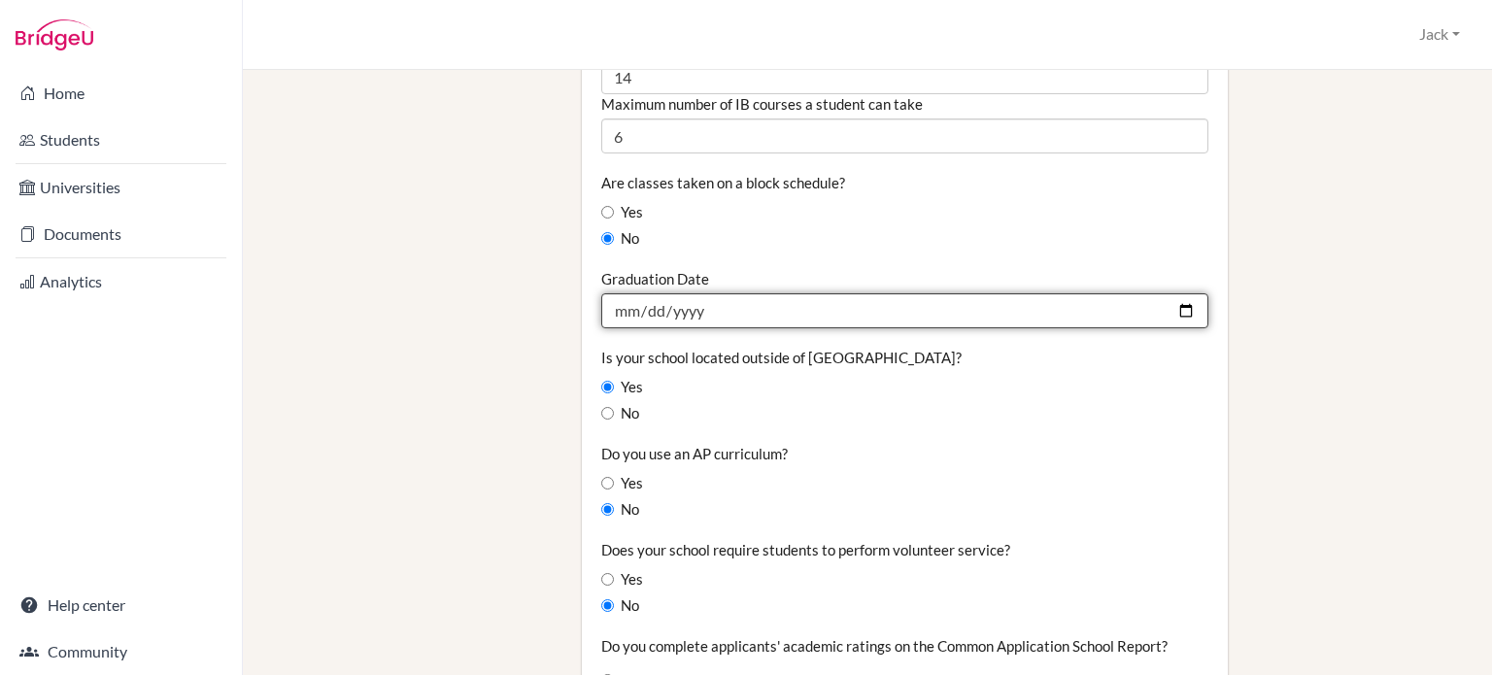
click at [696, 293] on input "2024-05-03" at bounding box center [904, 310] width 607 height 35
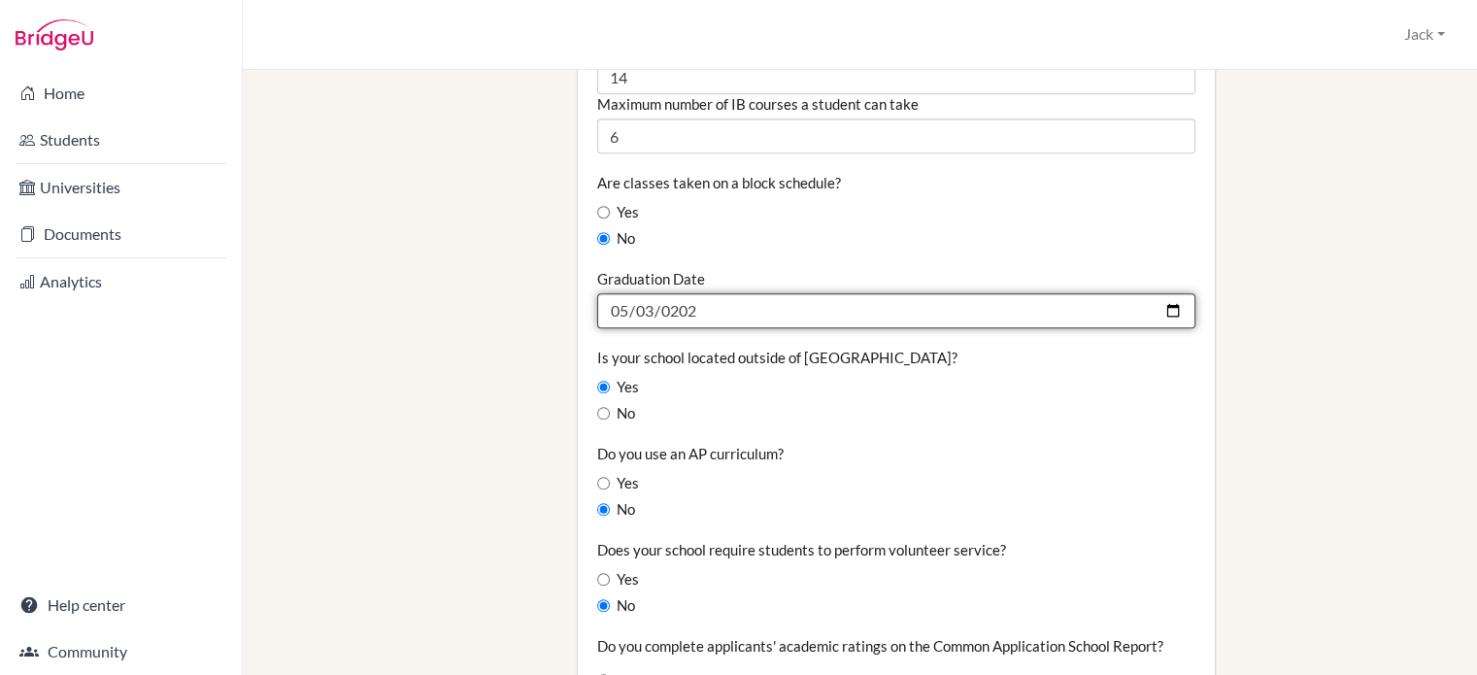
type input "2025-05-03"
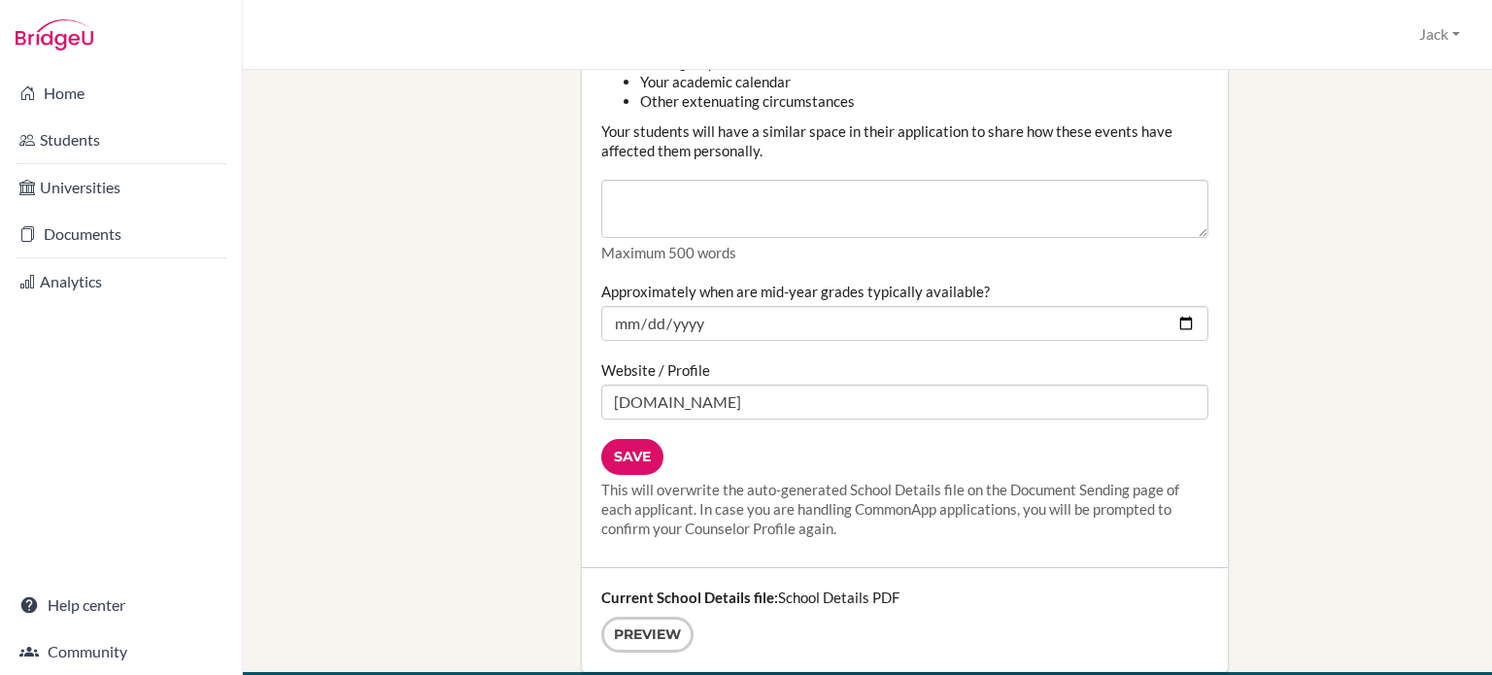
scroll to position [2622, 0]
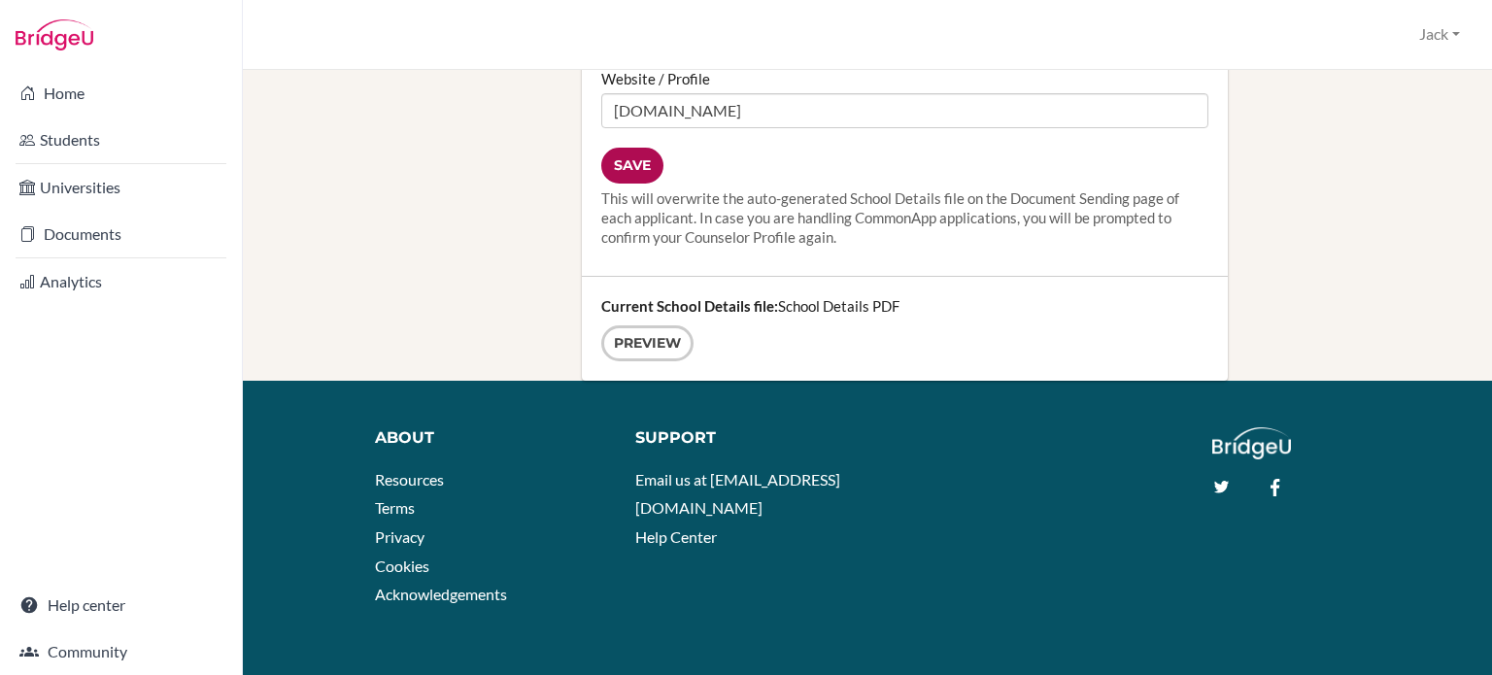
click at [620, 148] on input "Save" at bounding box center [632, 166] width 62 height 36
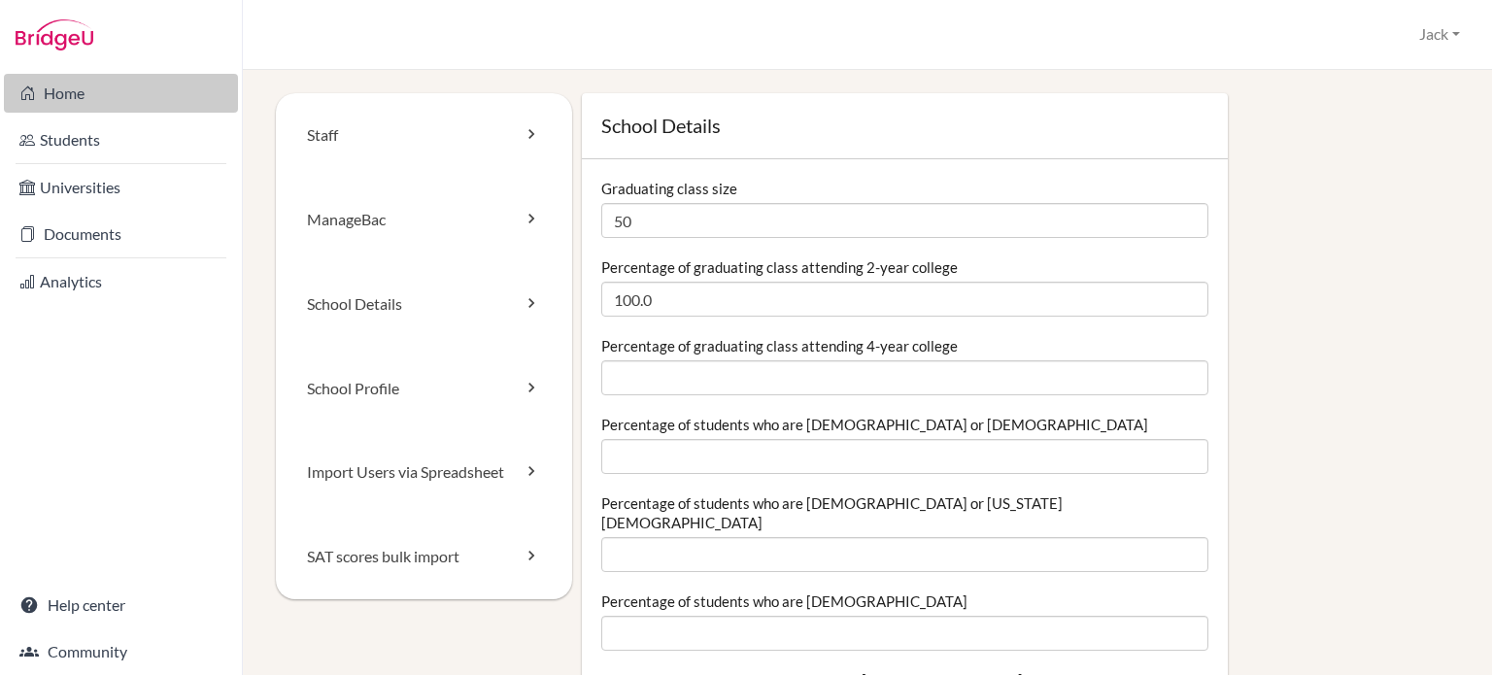
click at [71, 90] on link "Home" at bounding box center [121, 93] width 234 height 39
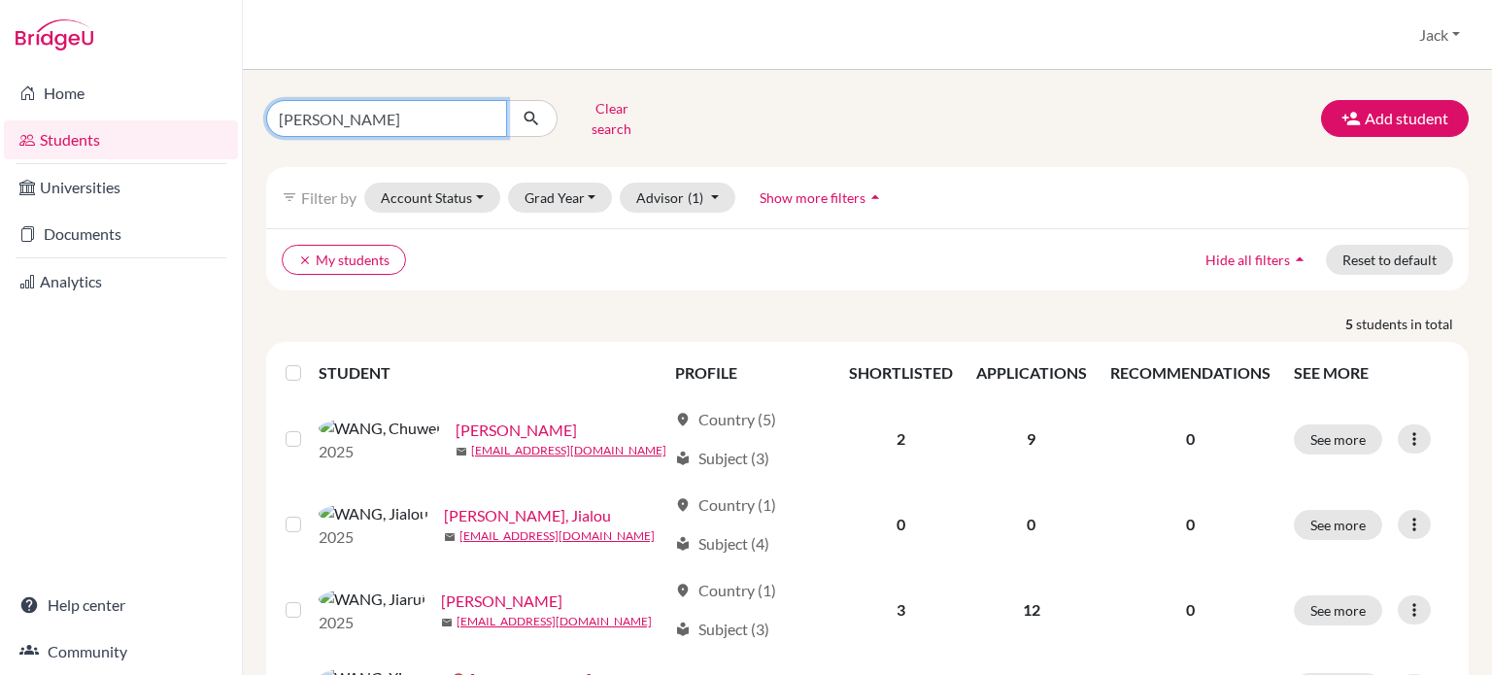
drag, startPoint x: 365, startPoint y: 102, endPoint x: 202, endPoint y: 116, distance: 163.7
click at [202, 116] on div "Home Students Universities Documents Analytics Help center Community Students o…" at bounding box center [746, 337] width 1492 height 675
type input "cen"
click at [530, 115] on icon "submit" at bounding box center [531, 118] width 19 height 19
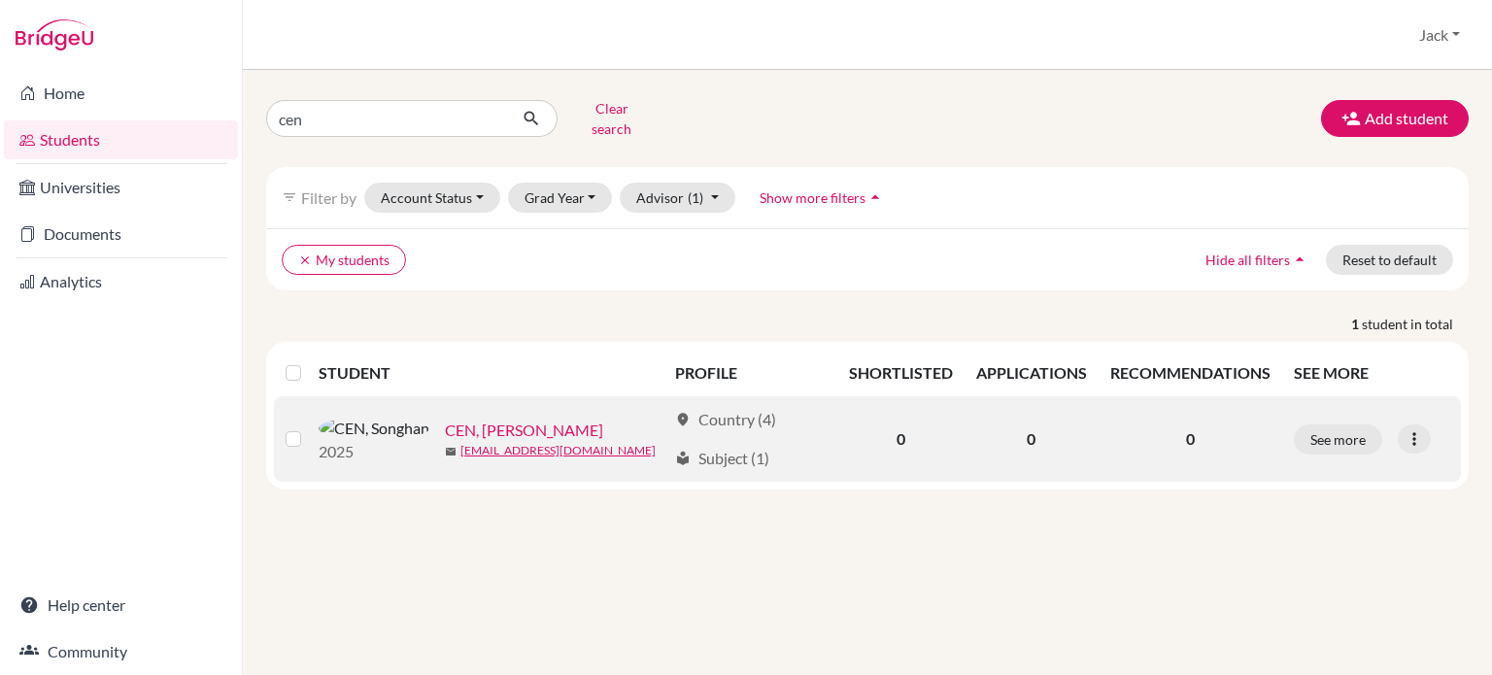
click at [445, 419] on link "CEN, Songhan" at bounding box center [524, 430] width 158 height 23
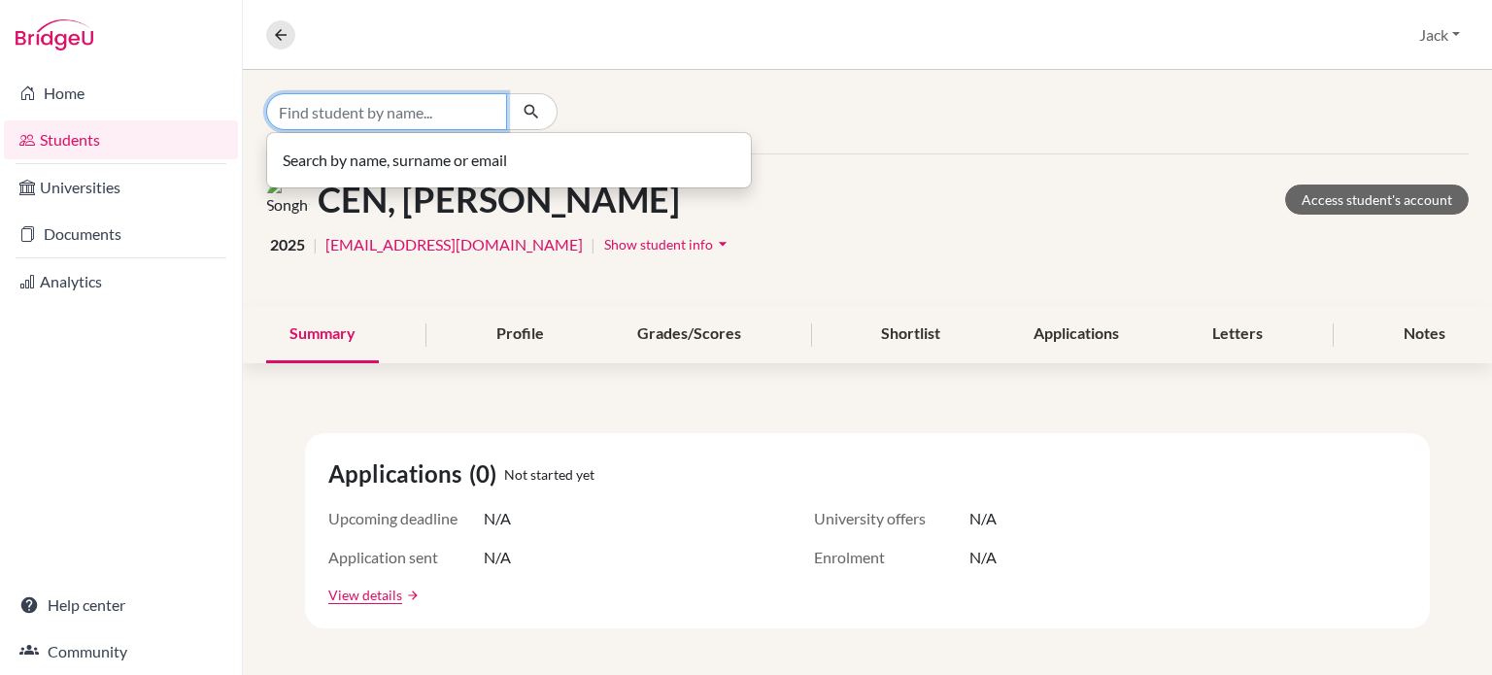
click at [413, 116] on input "Find student by name..." at bounding box center [386, 111] width 241 height 37
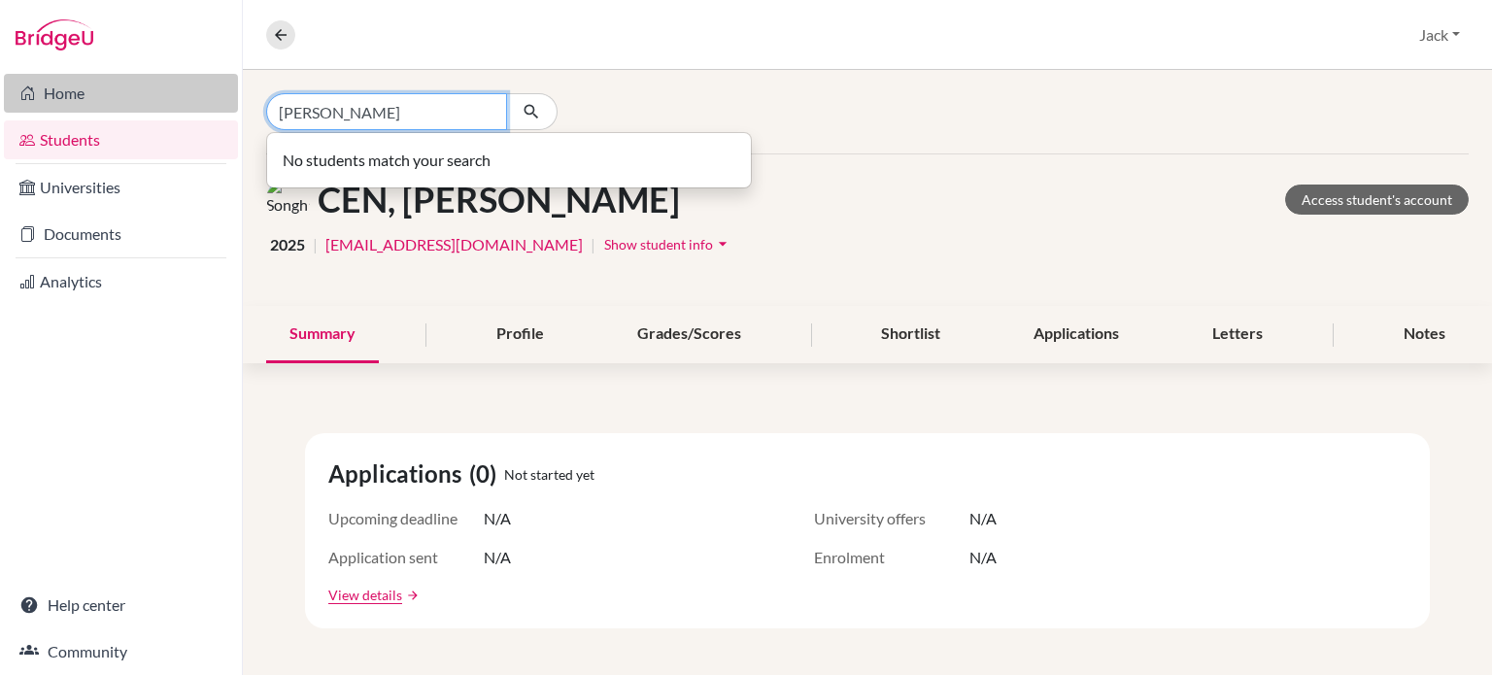
drag, startPoint x: 330, startPoint y: 113, endPoint x: 222, endPoint y: 94, distance: 109.4
click at [222, 94] on div "Home Students Universities Documents Analytics Help center Community Overview S…" at bounding box center [746, 337] width 1492 height 675
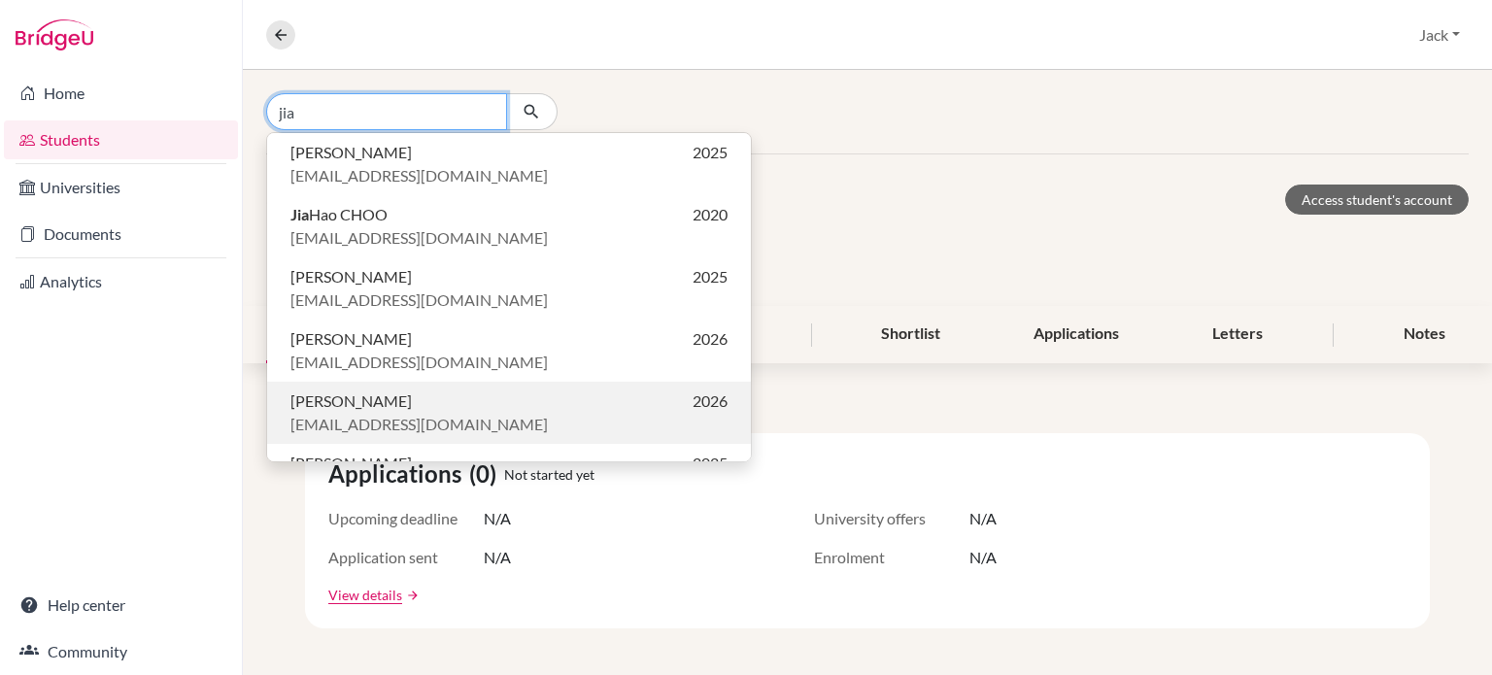
type input "jia"
click at [371, 399] on span "Jia-Ming Sheu" at bounding box center [350, 400] width 121 height 23
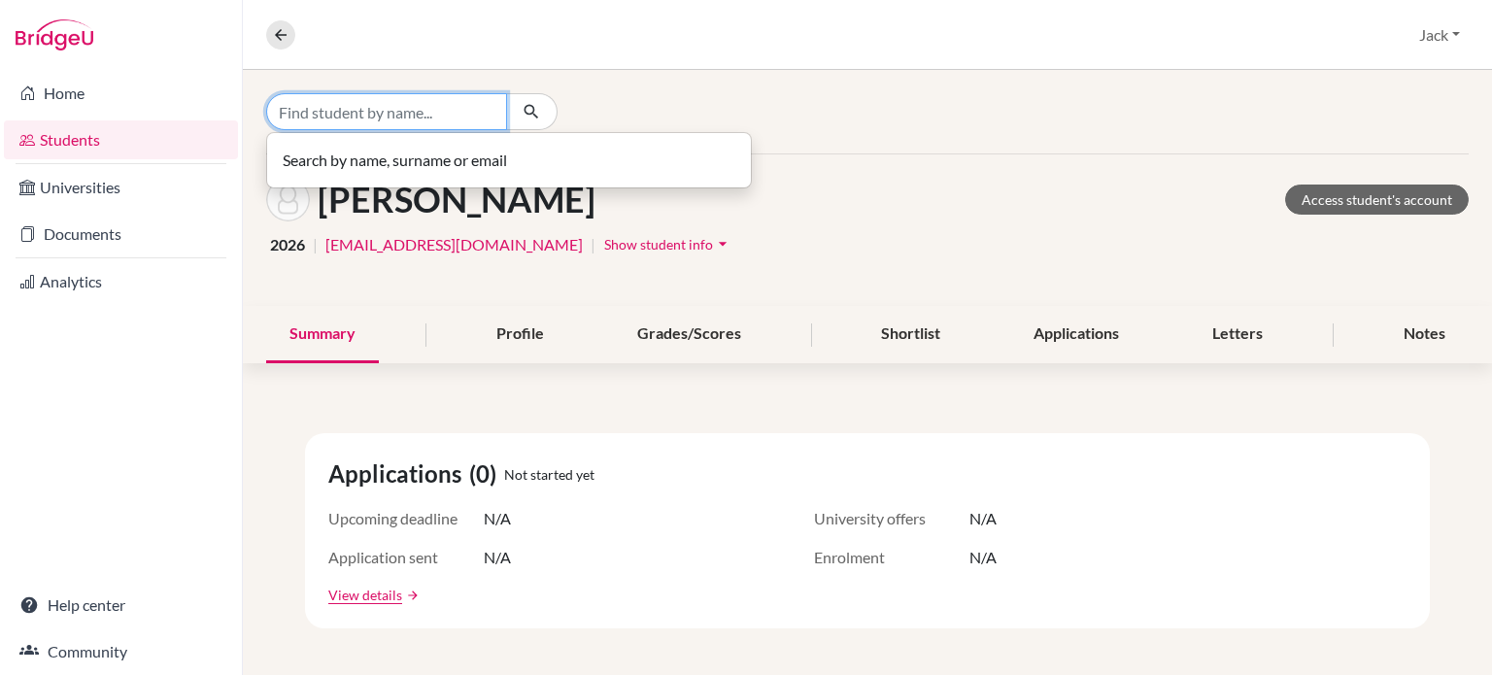
click at [421, 115] on input "Find student by name..." at bounding box center [386, 111] width 241 height 37
type input "c"
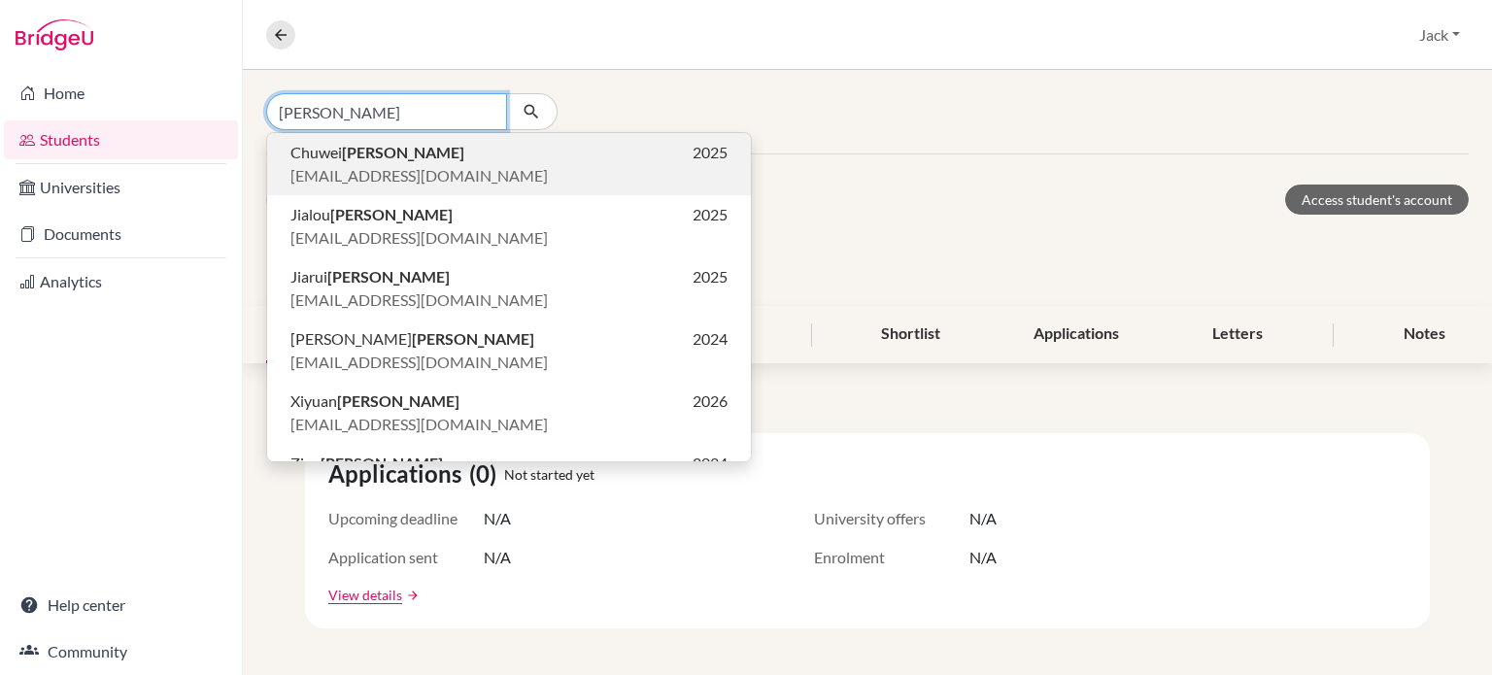
type input "[PERSON_NAME]"
click at [361, 158] on b "[PERSON_NAME]" at bounding box center [403, 152] width 122 height 18
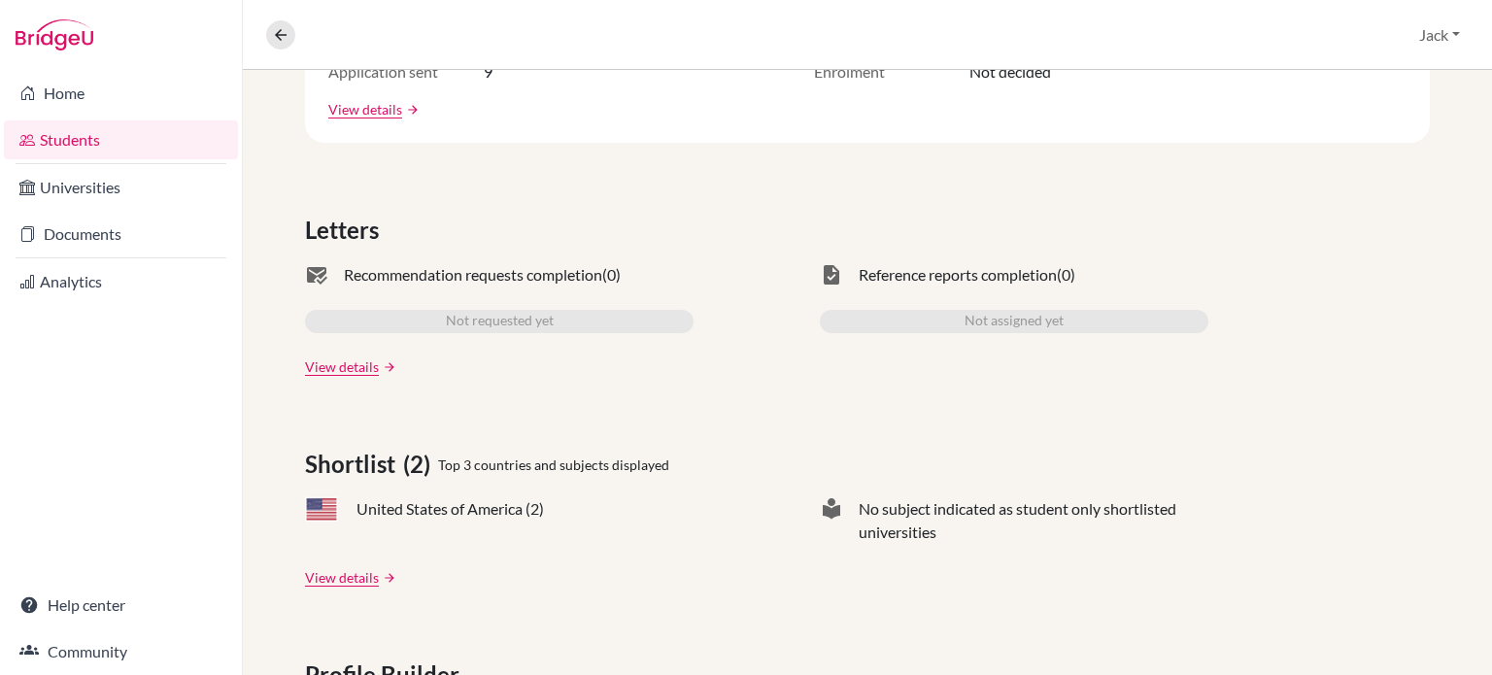
scroll to position [389, 0]
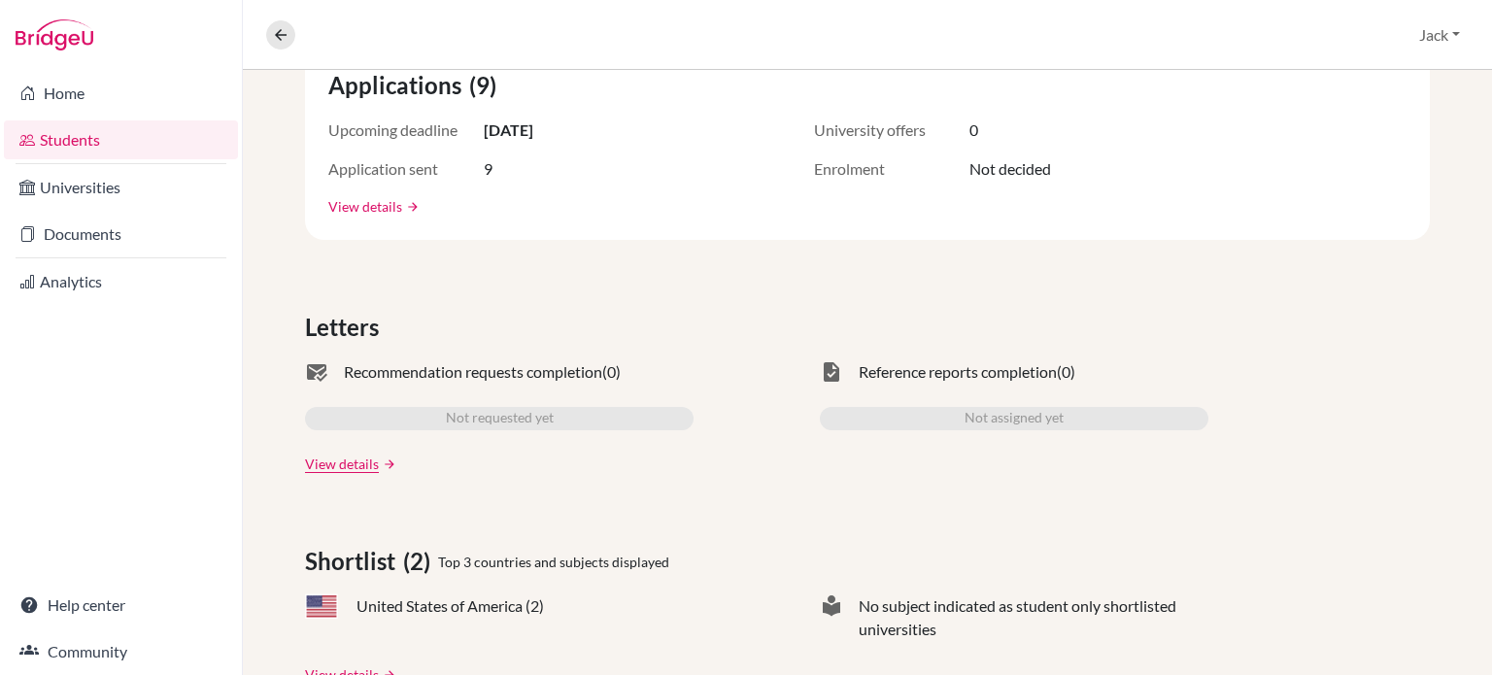
click at [385, 215] on link "View details" at bounding box center [365, 206] width 74 height 20
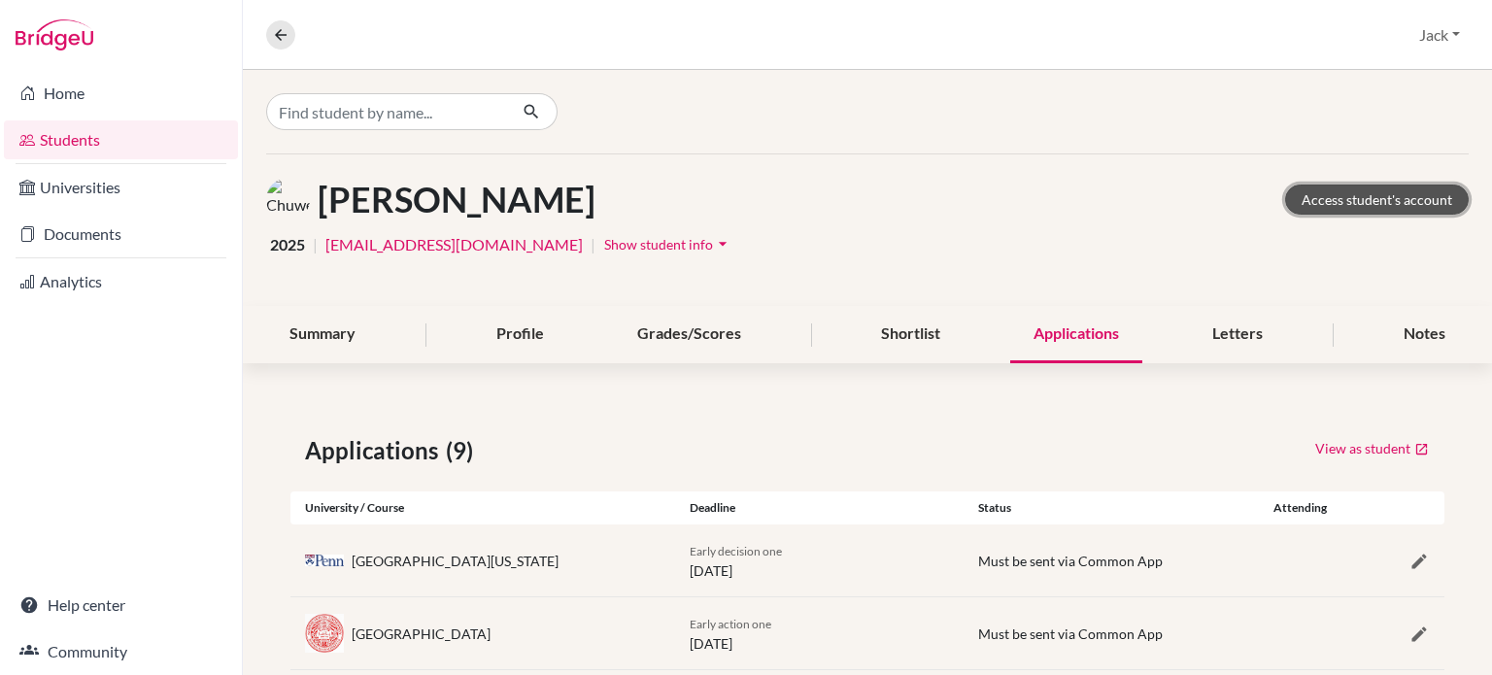
click at [1373, 207] on link "Access student's account" at bounding box center [1377, 200] width 184 height 30
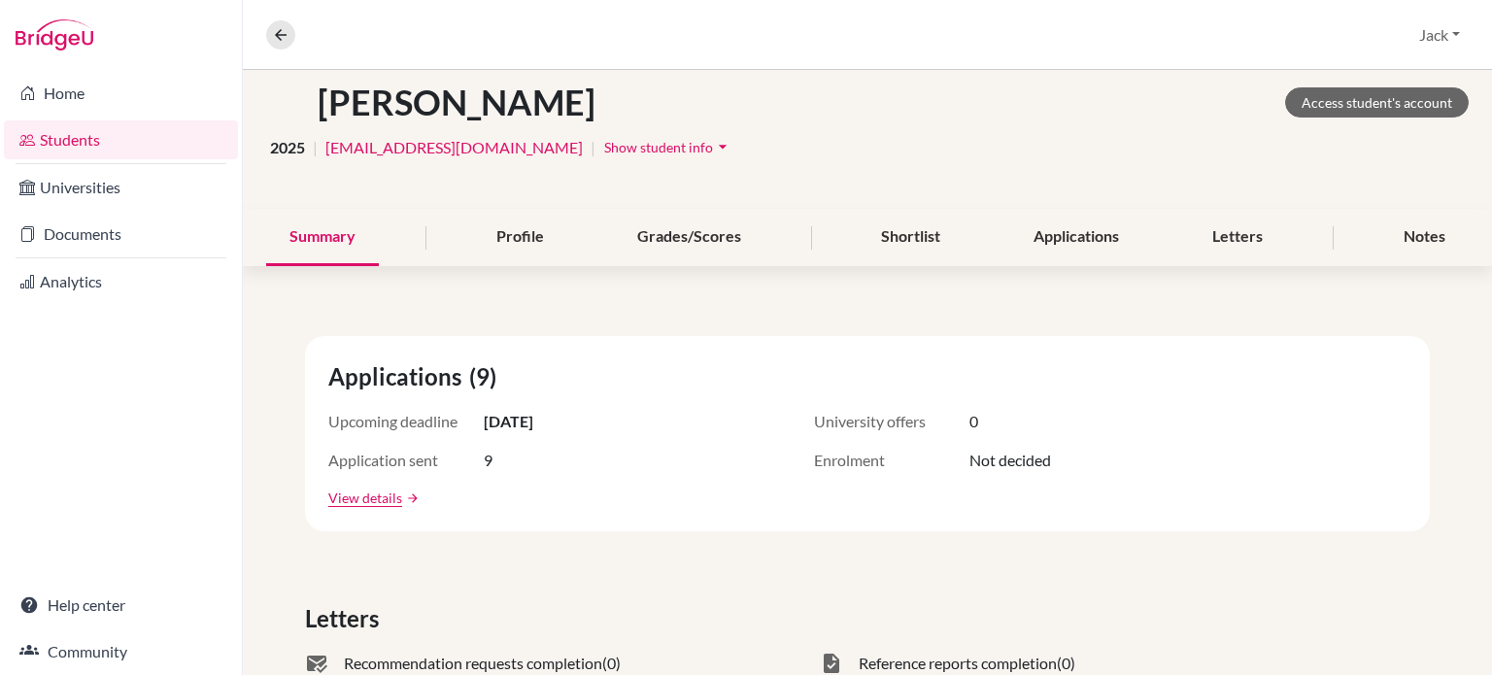
scroll to position [194, 0]
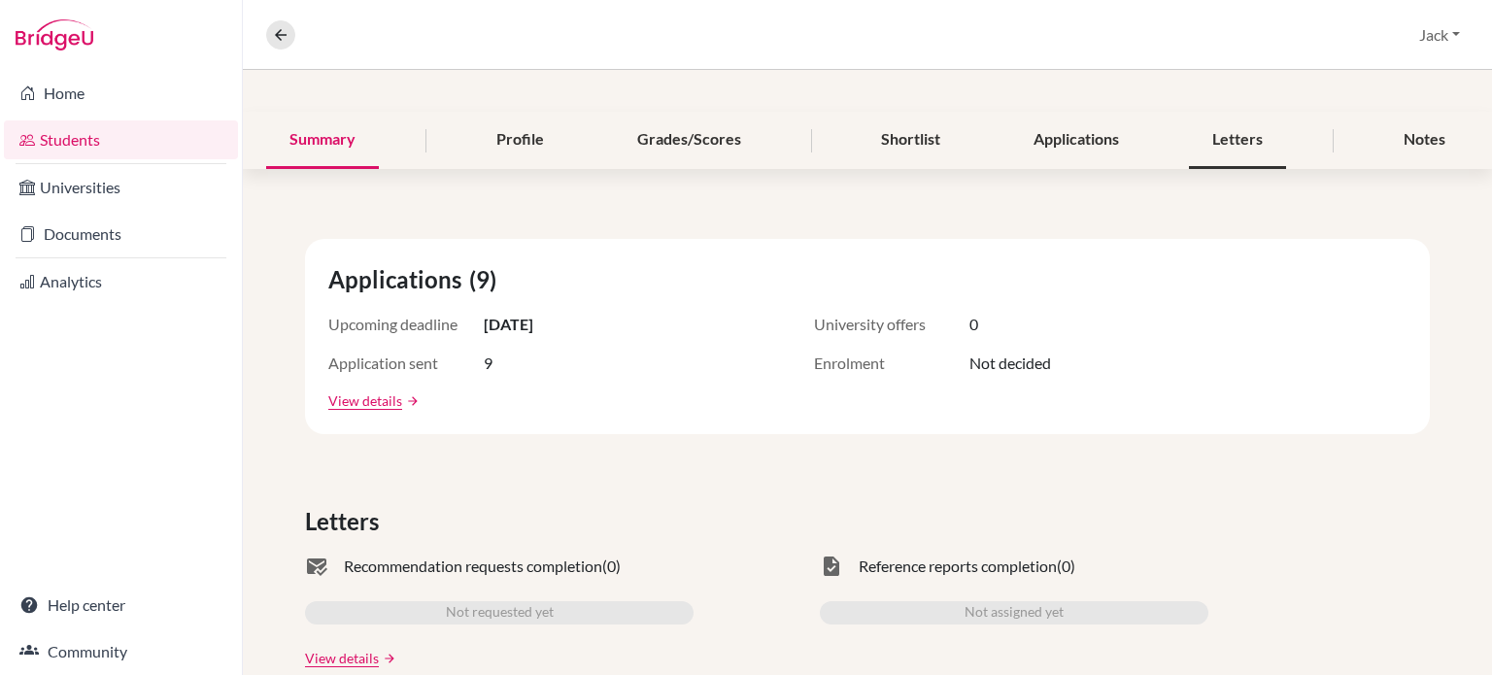
click at [1245, 134] on div "Letters" at bounding box center [1237, 140] width 97 height 57
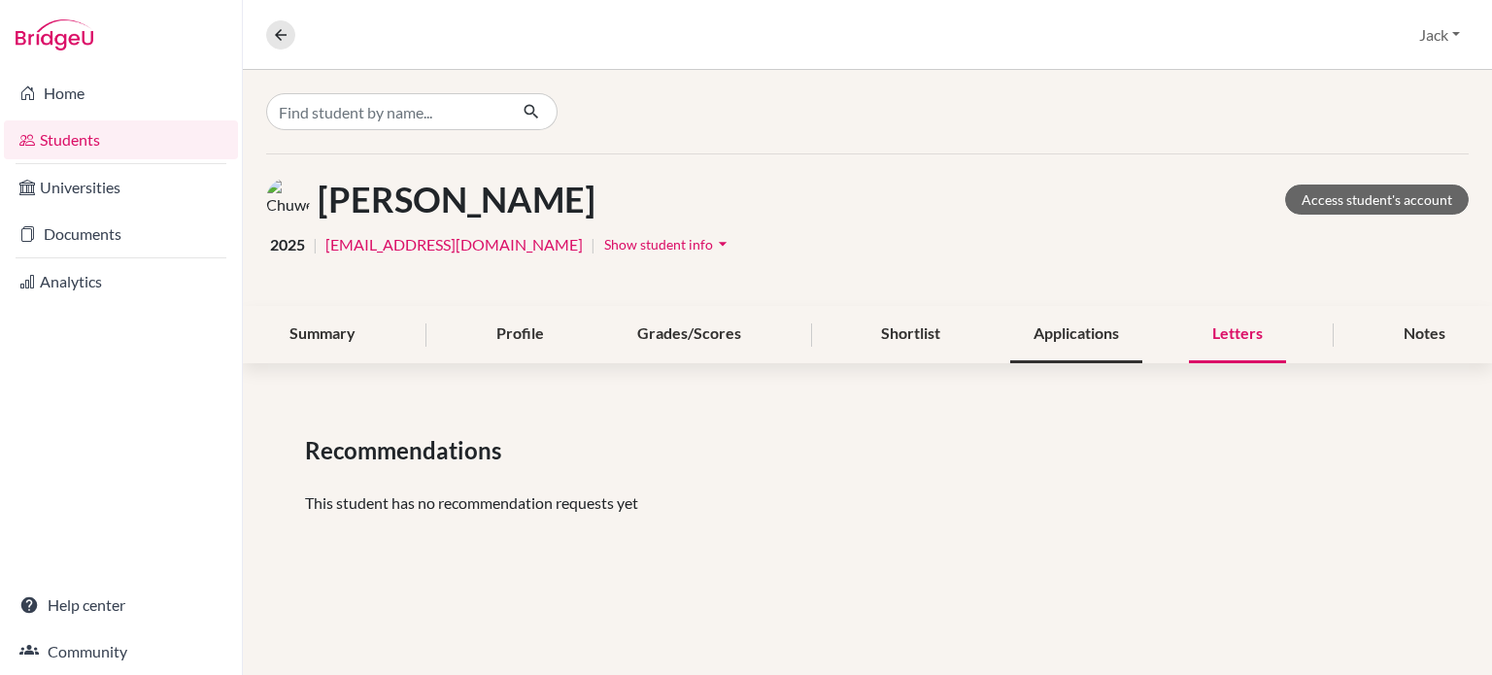
click at [1062, 330] on div "Applications" at bounding box center [1076, 334] width 132 height 57
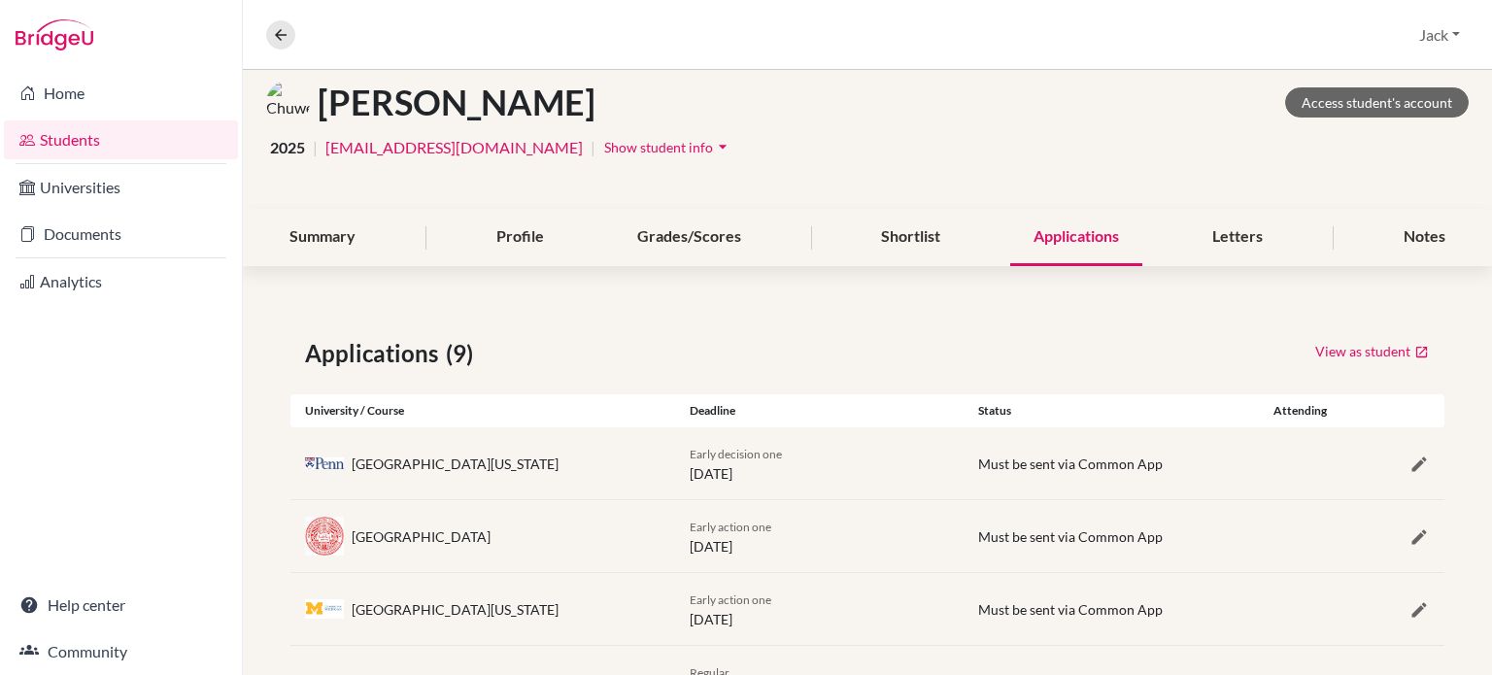
scroll to position [291, 0]
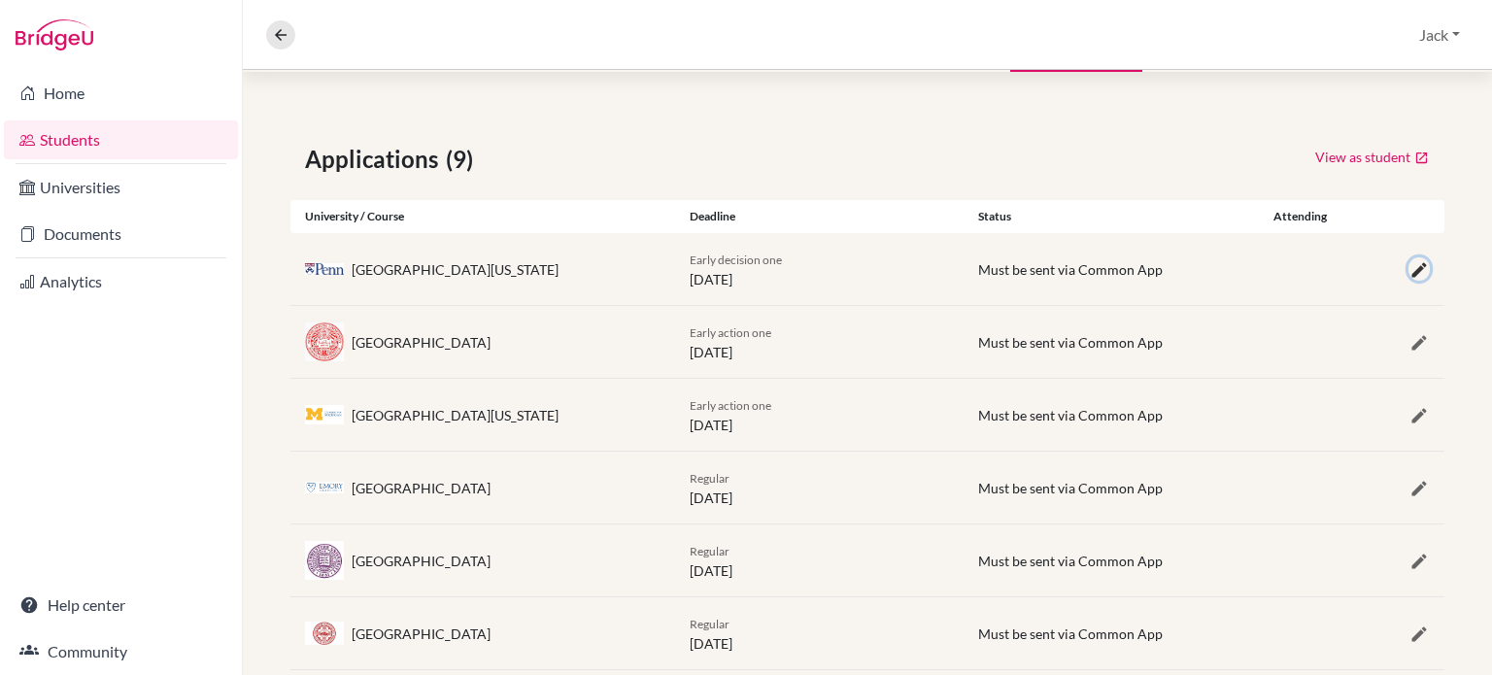
click at [1409, 263] on icon "button" at bounding box center [1418, 269] width 19 height 19
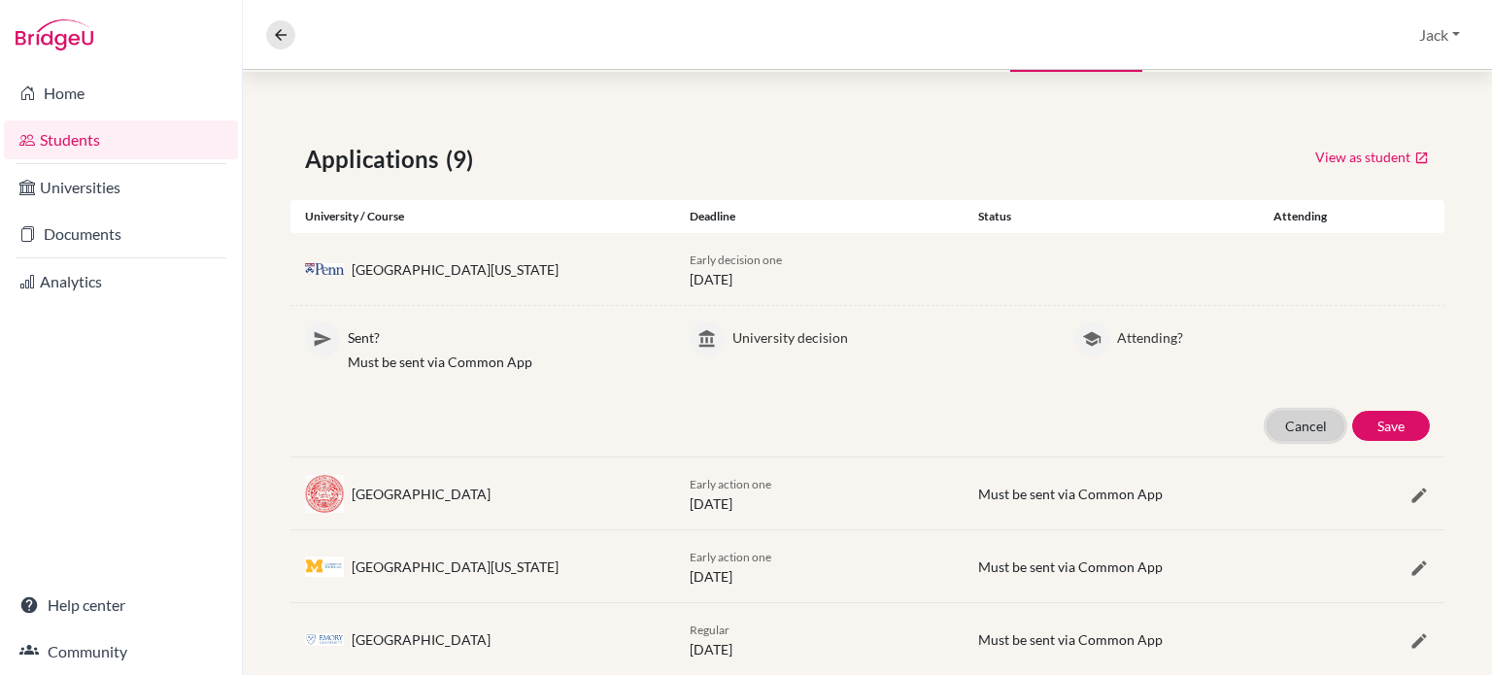
click at [1281, 423] on button "Cancel" at bounding box center [1306, 426] width 78 height 30
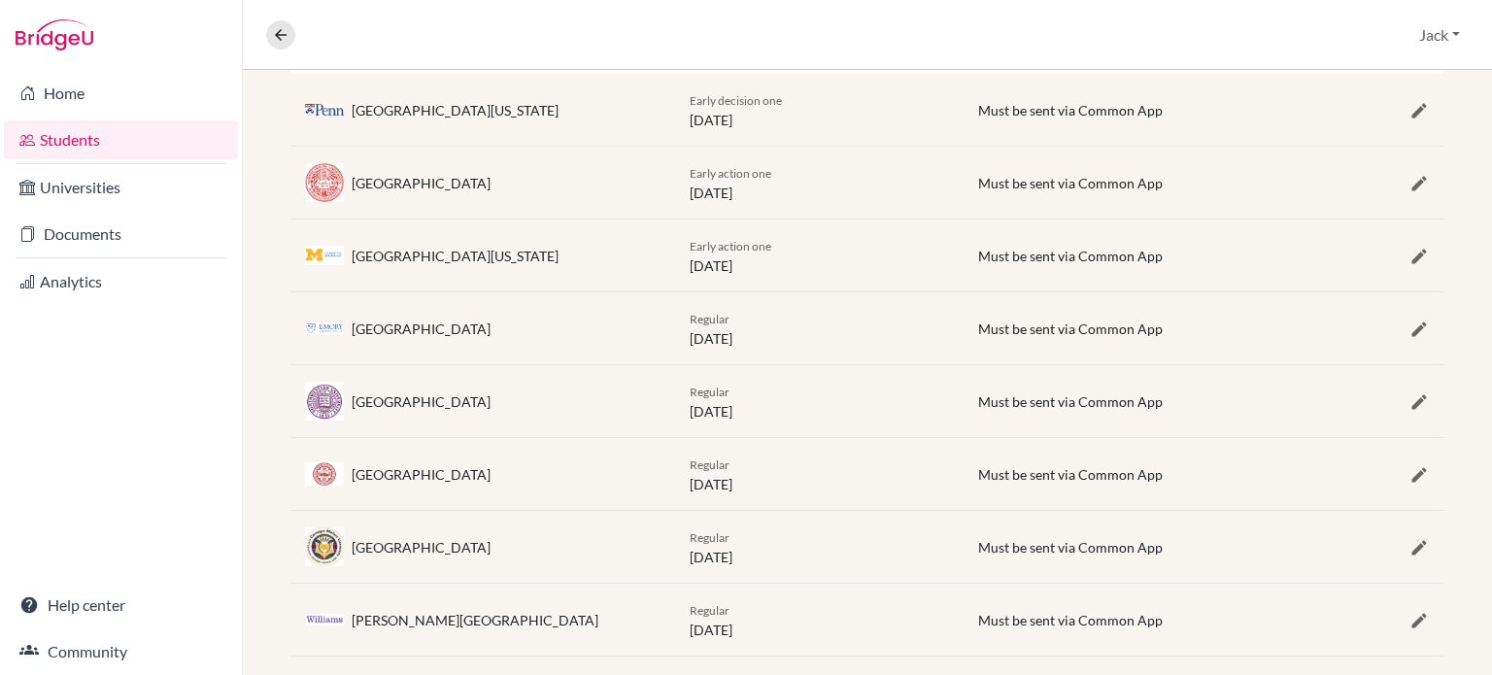
scroll to position [0, 0]
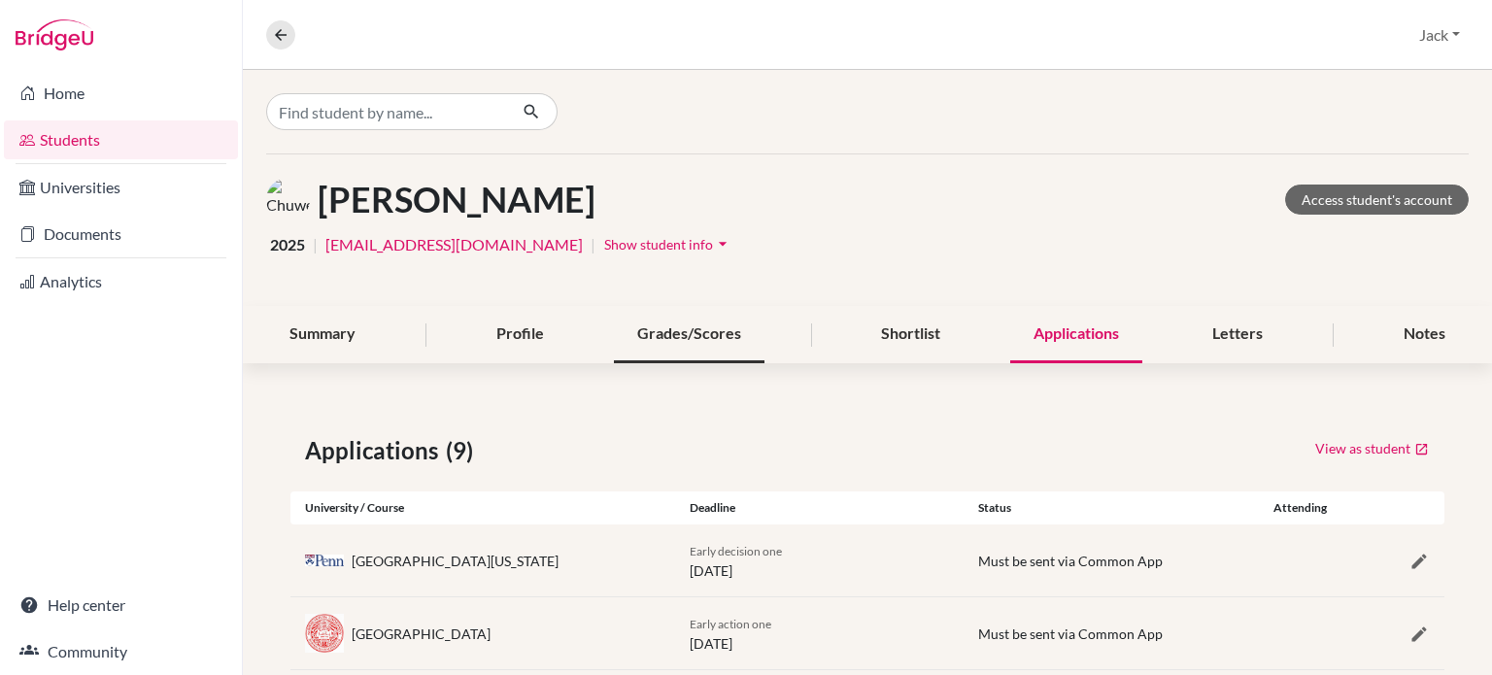
click at [648, 334] on div "Grades/Scores" at bounding box center [689, 334] width 151 height 57
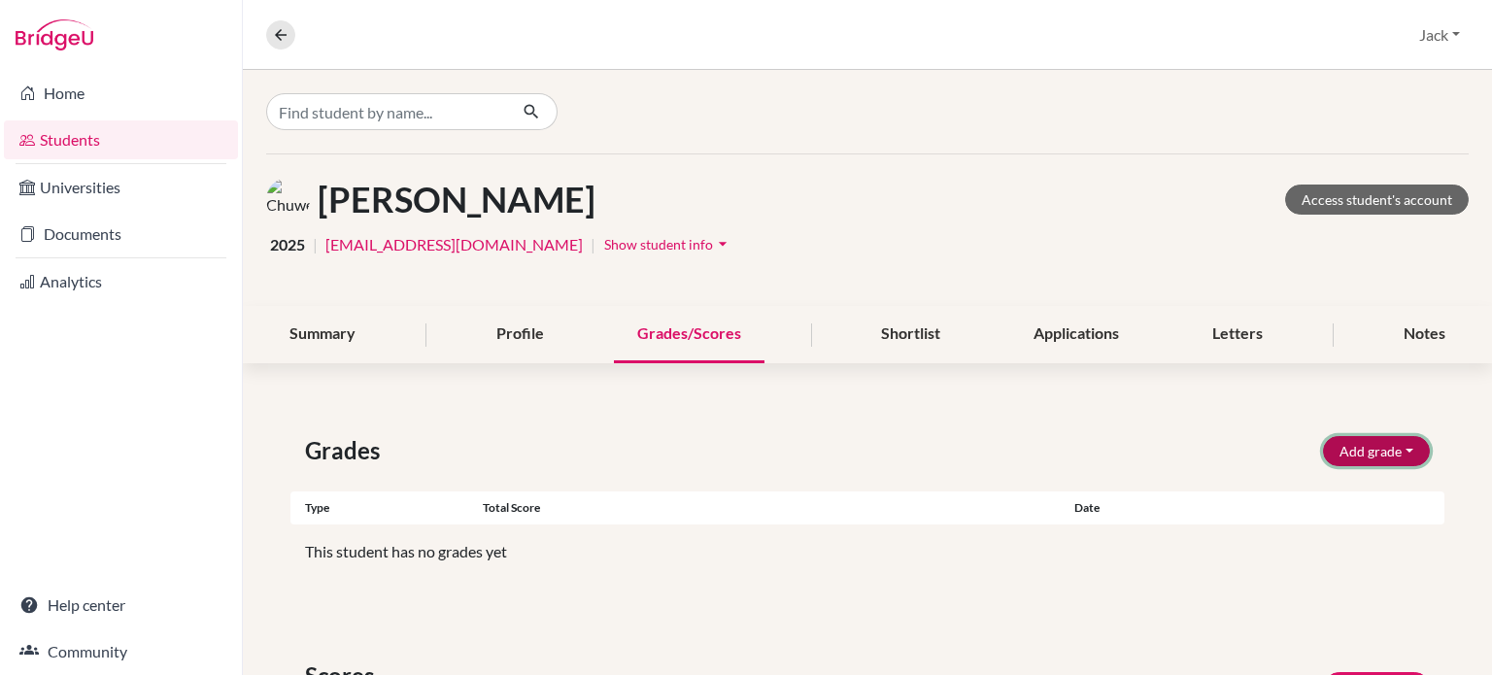
click at [1357, 451] on button "Add grade" at bounding box center [1376, 451] width 107 height 30
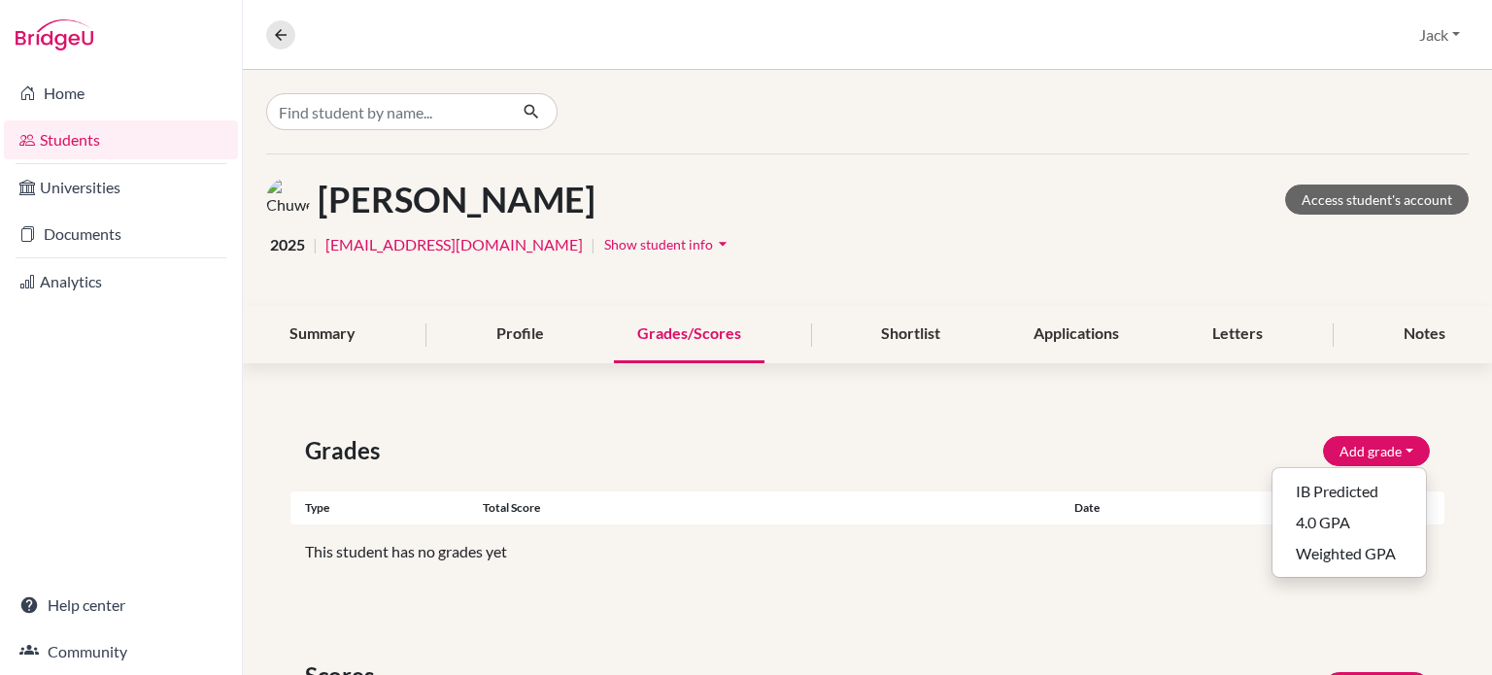
click at [1110, 438] on div "Grades Add grade IB Predicted 4.0 GPA Weighted GPA" at bounding box center [867, 450] width 1154 height 35
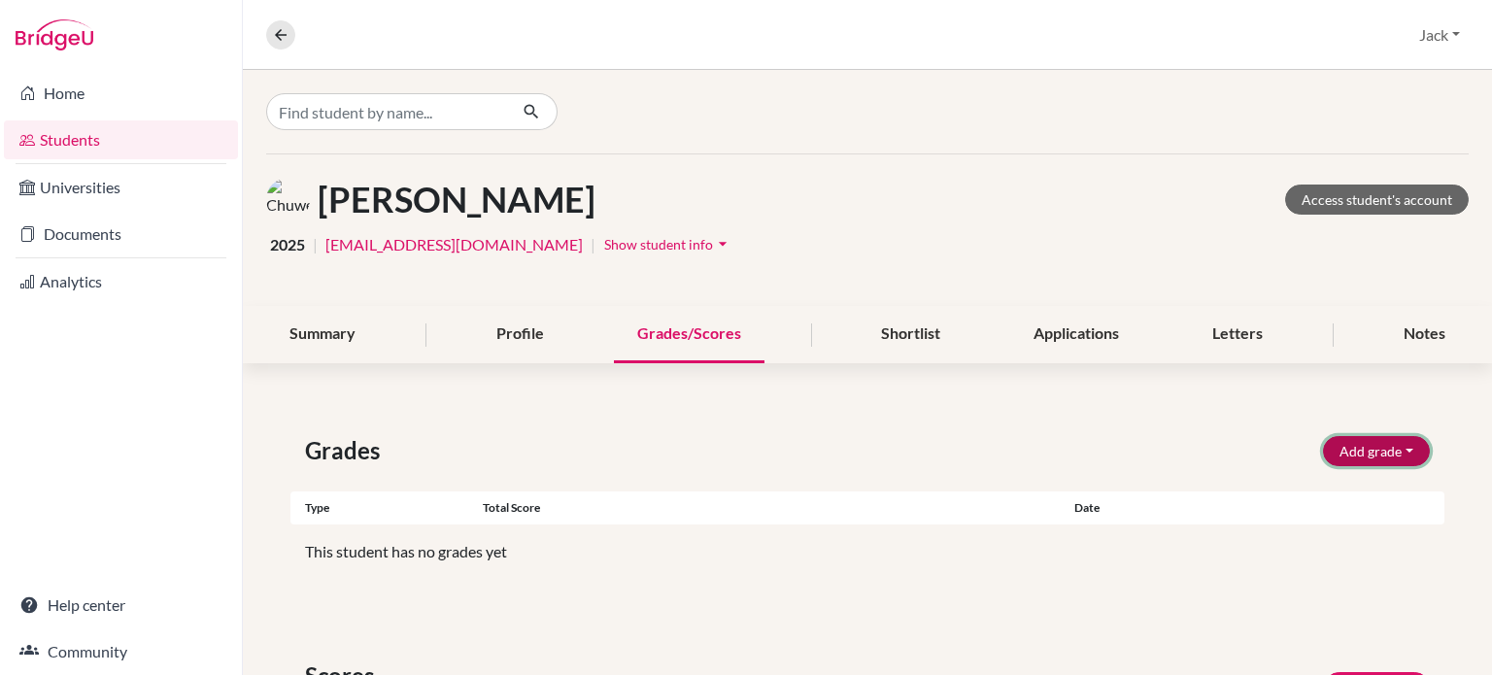
click at [1381, 444] on button "Add grade" at bounding box center [1376, 451] width 107 height 30
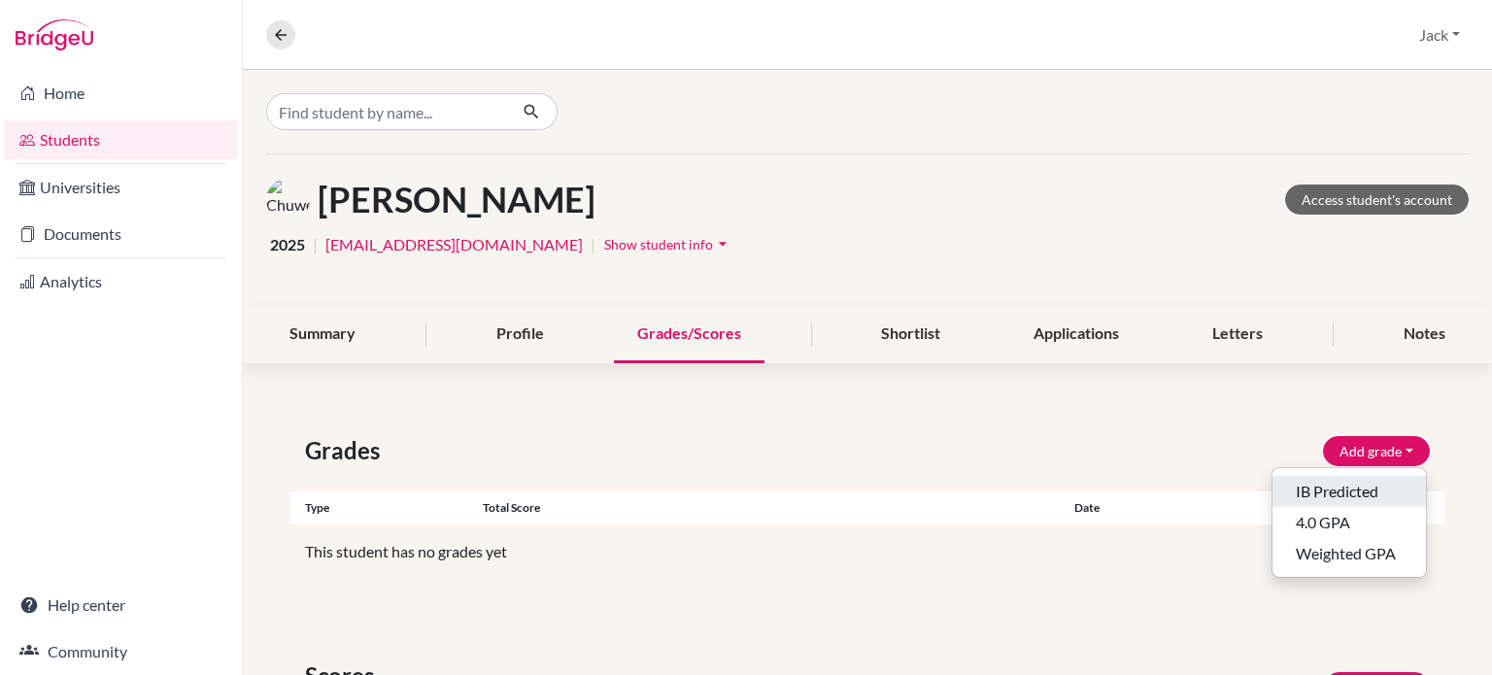
click at [1351, 482] on button "IB Predicted" at bounding box center [1348, 491] width 153 height 31
select select "HL"
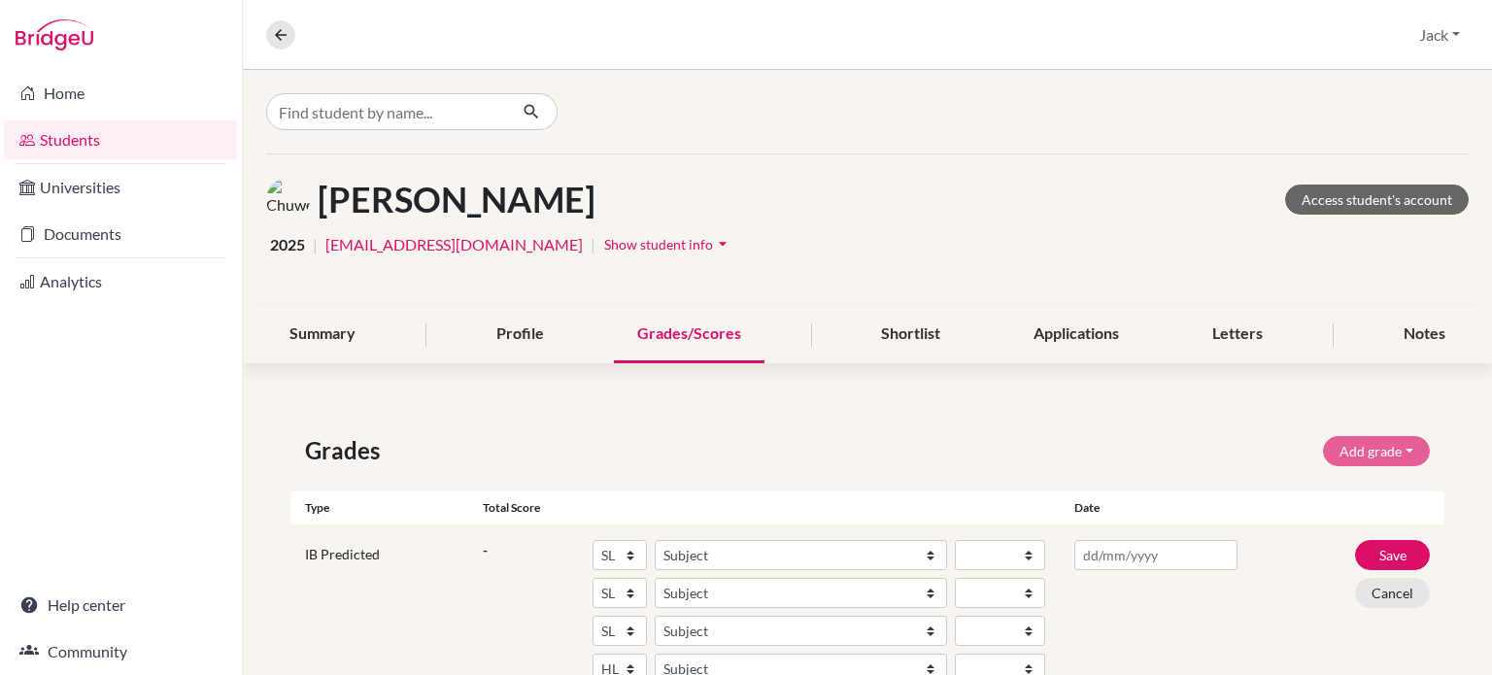
click at [1172, 148] on div at bounding box center [867, 112] width 1249 height 84
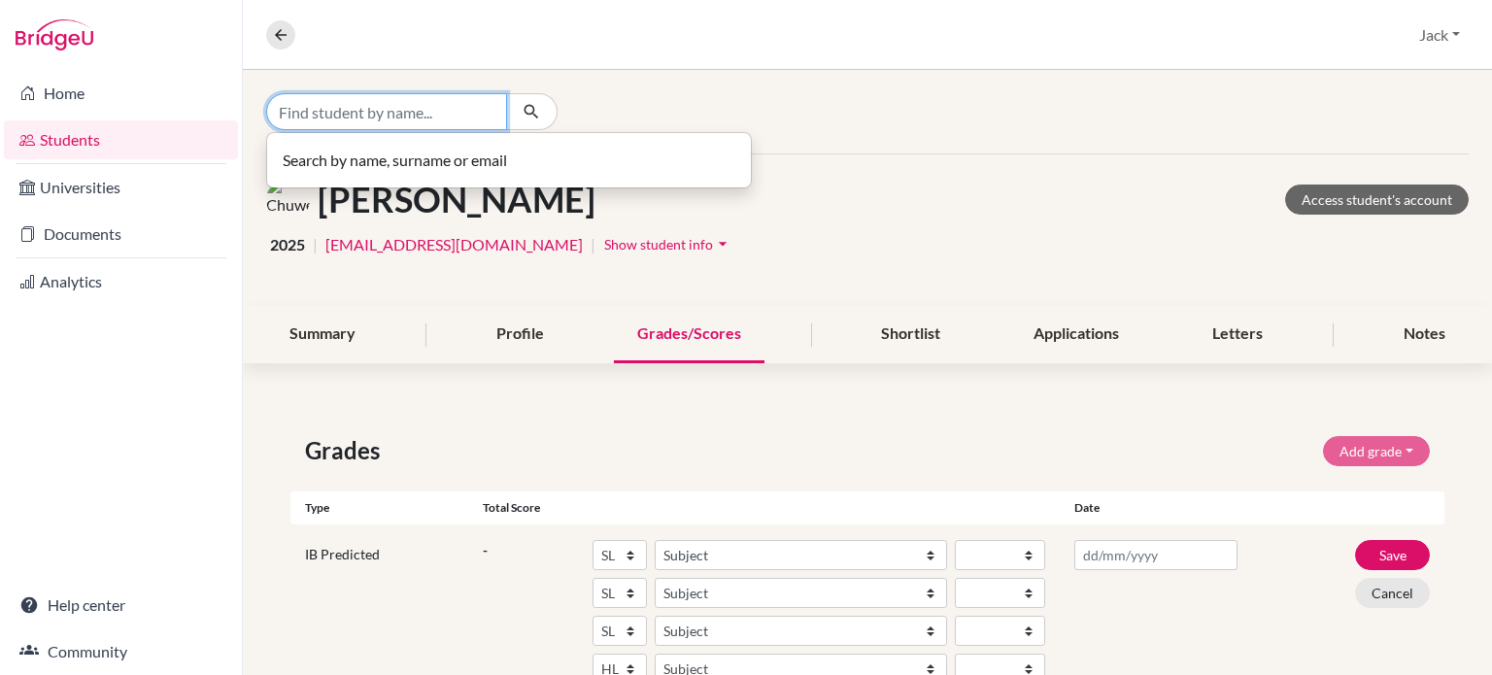
click at [434, 112] on input "Find student by name..." at bounding box center [386, 111] width 241 height 37
drag, startPoint x: 337, startPoint y: 118, endPoint x: 245, endPoint y: 112, distance: 92.5
click at [245, 112] on div "[PERSON_NAME] No students match your search" at bounding box center [867, 112] width 1249 height 84
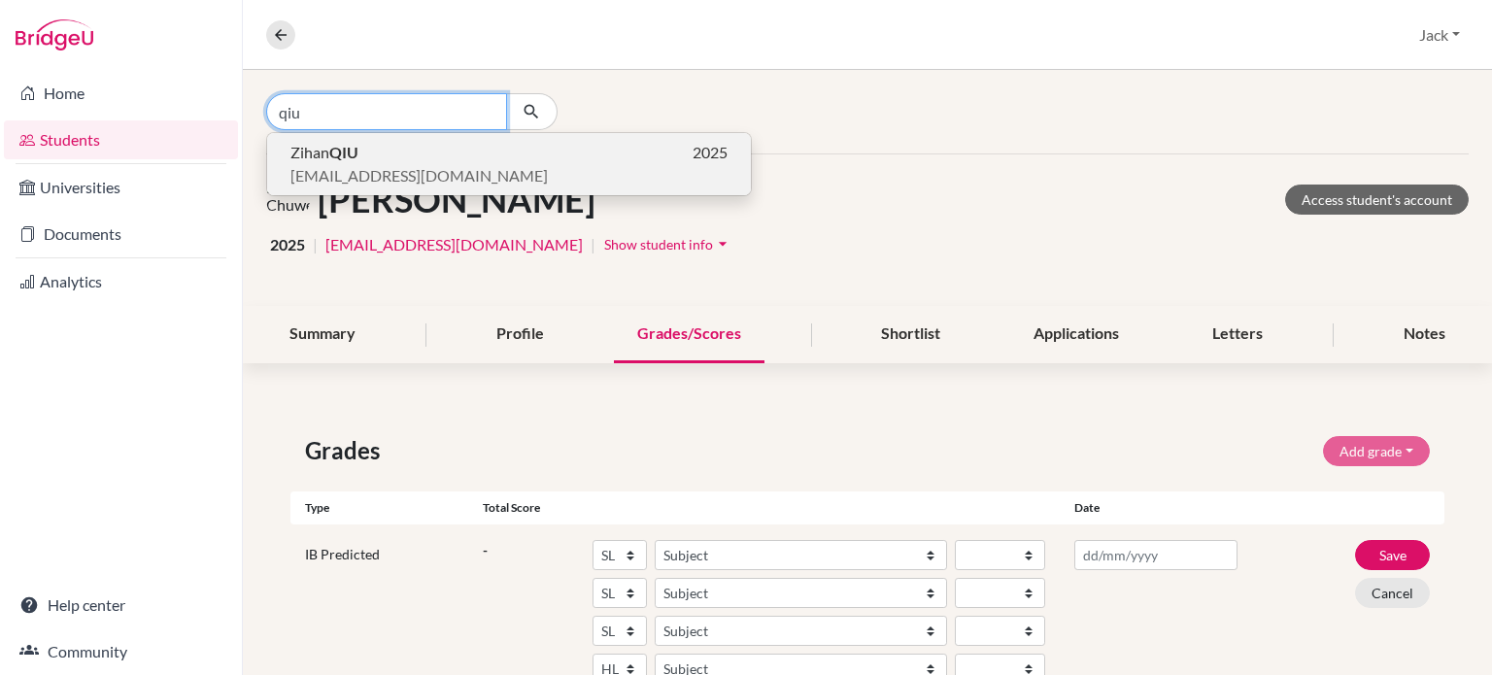
type input "qiu"
click at [324, 154] on span "[PERSON_NAME]" at bounding box center [324, 152] width 68 height 23
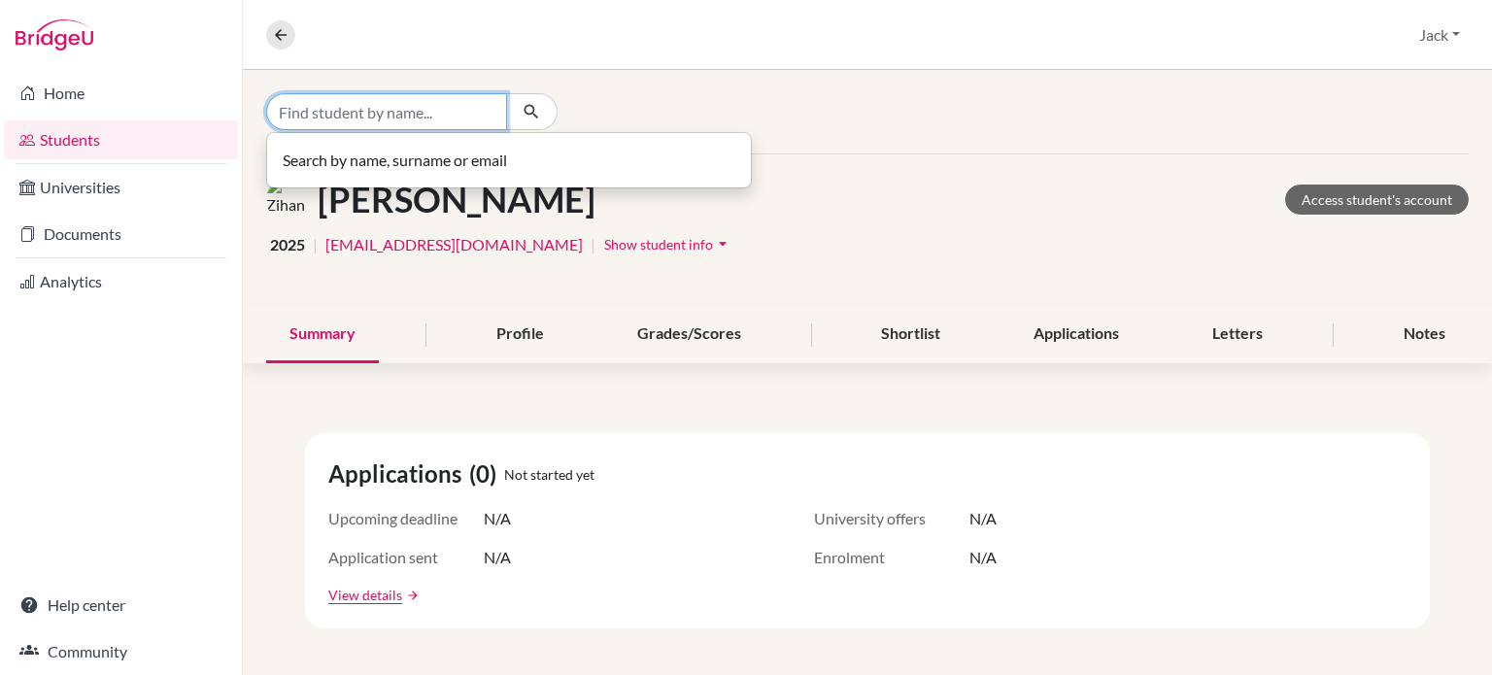
click at [373, 120] on input "Find student by name..." at bounding box center [386, 111] width 241 height 37
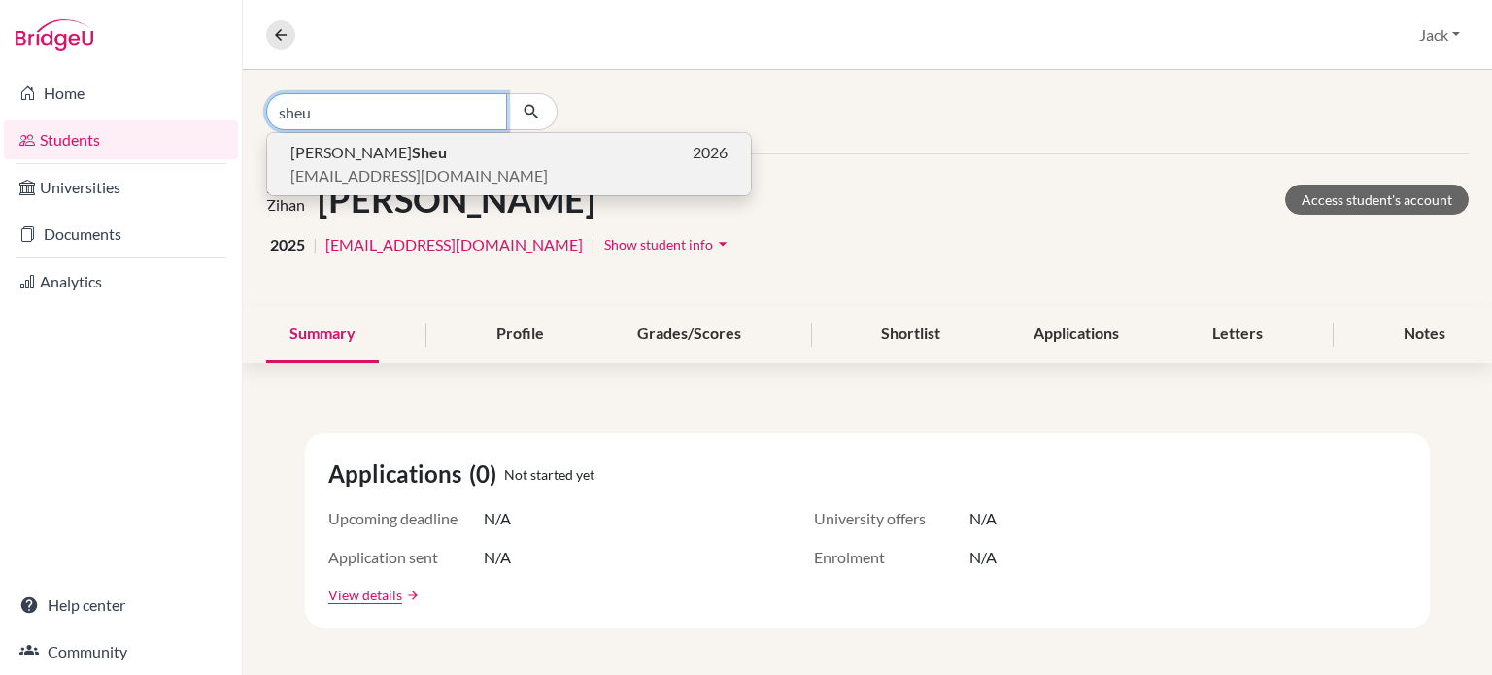
type input "sheu"
click at [365, 162] on span "[PERSON_NAME]" at bounding box center [368, 152] width 156 height 23
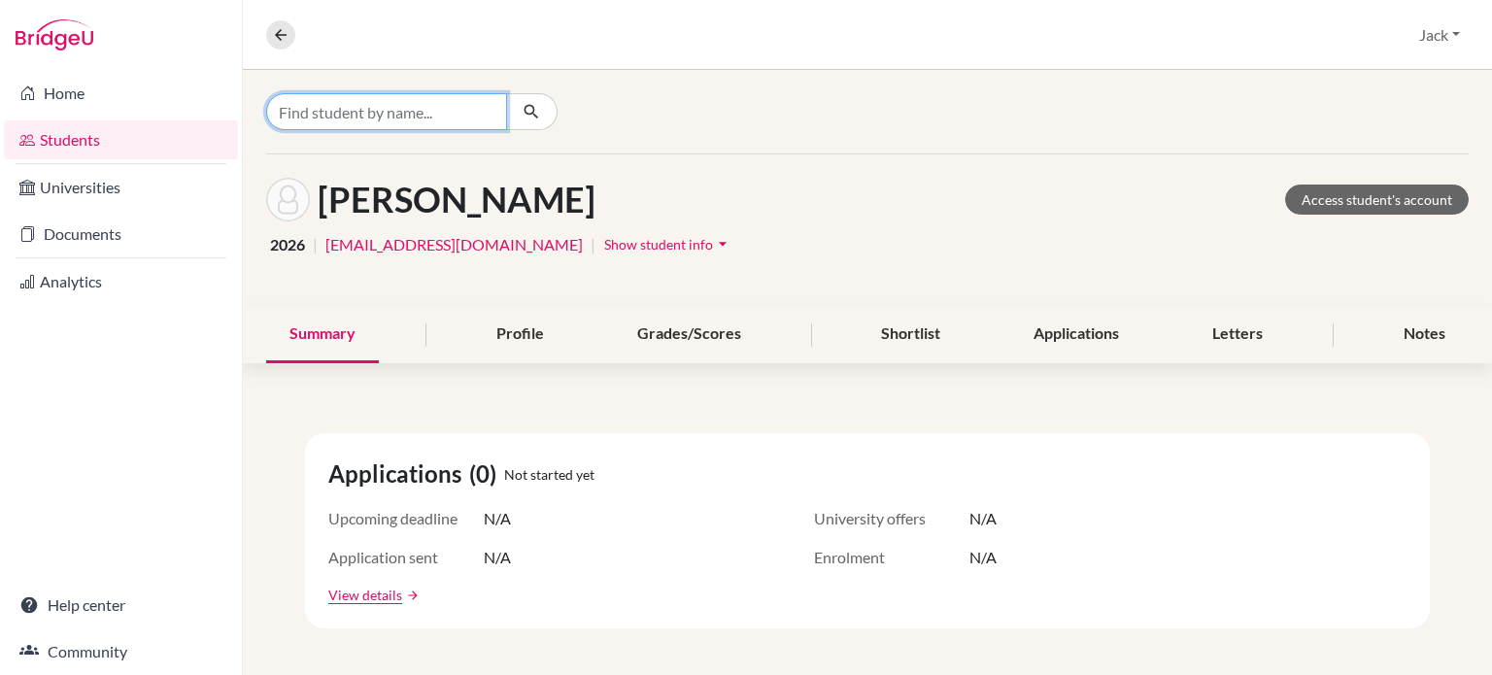
click at [392, 106] on input "Find student by name..." at bounding box center [386, 111] width 241 height 37
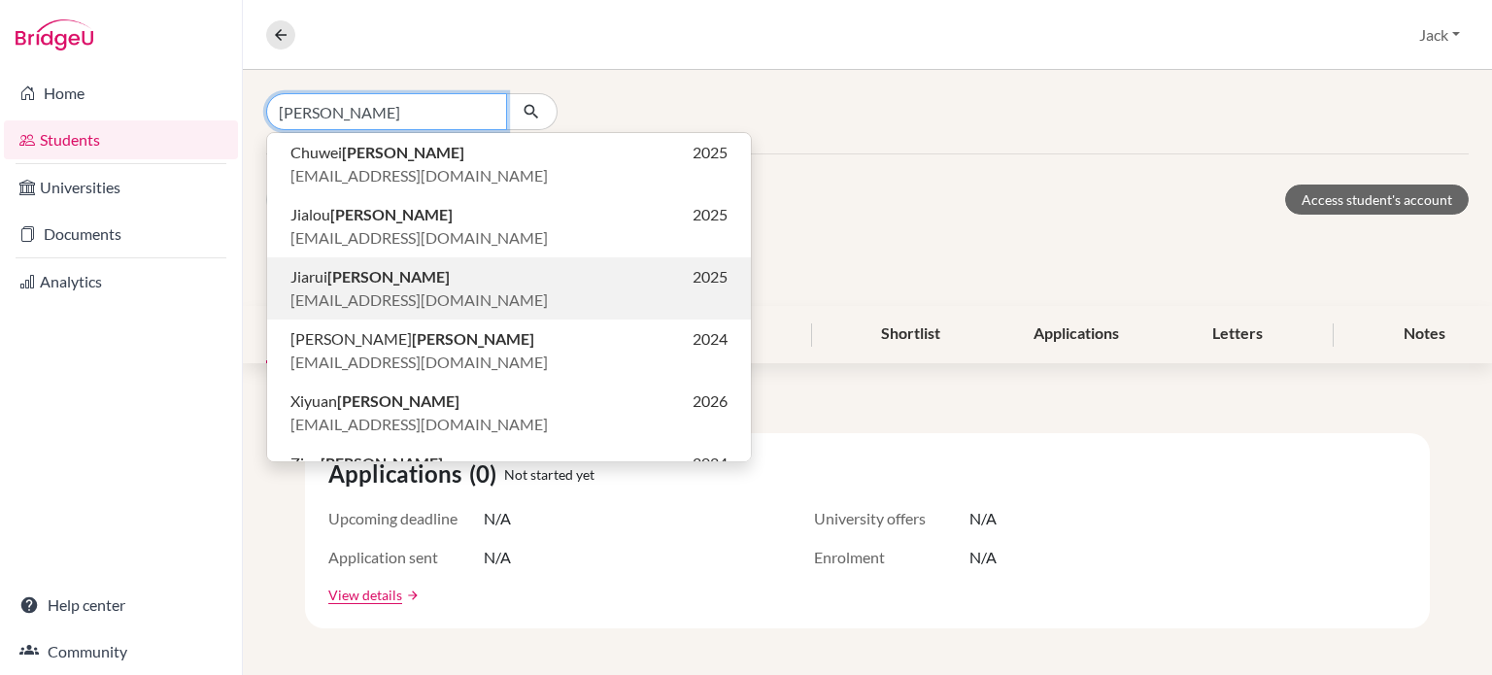
type input "[PERSON_NAME]"
click at [384, 275] on p "[PERSON_NAME] 2025" at bounding box center [508, 276] width 437 height 23
